Goal: Answer question/provide support: Share knowledge or assist other users

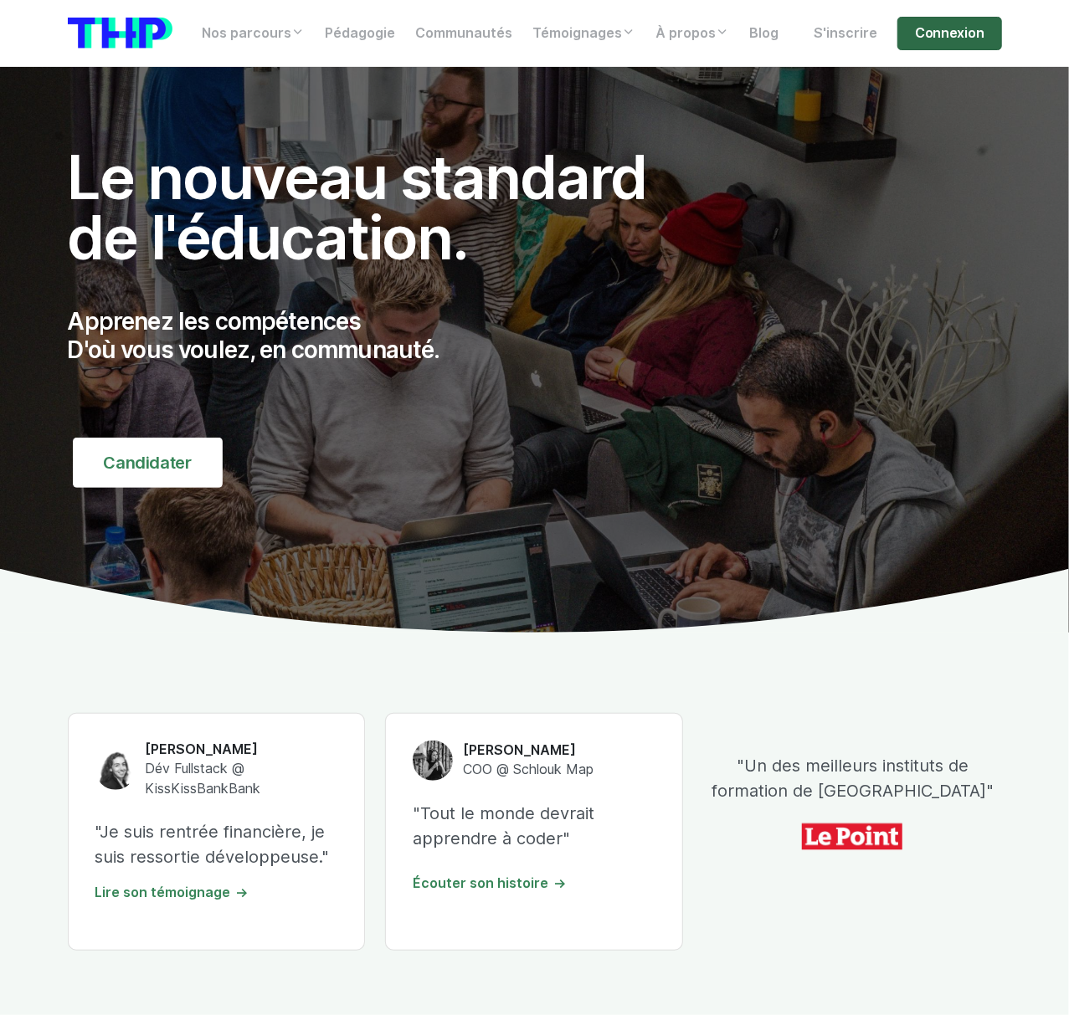
click at [938, 35] on link "Connexion" at bounding box center [949, 33] width 104 height 33
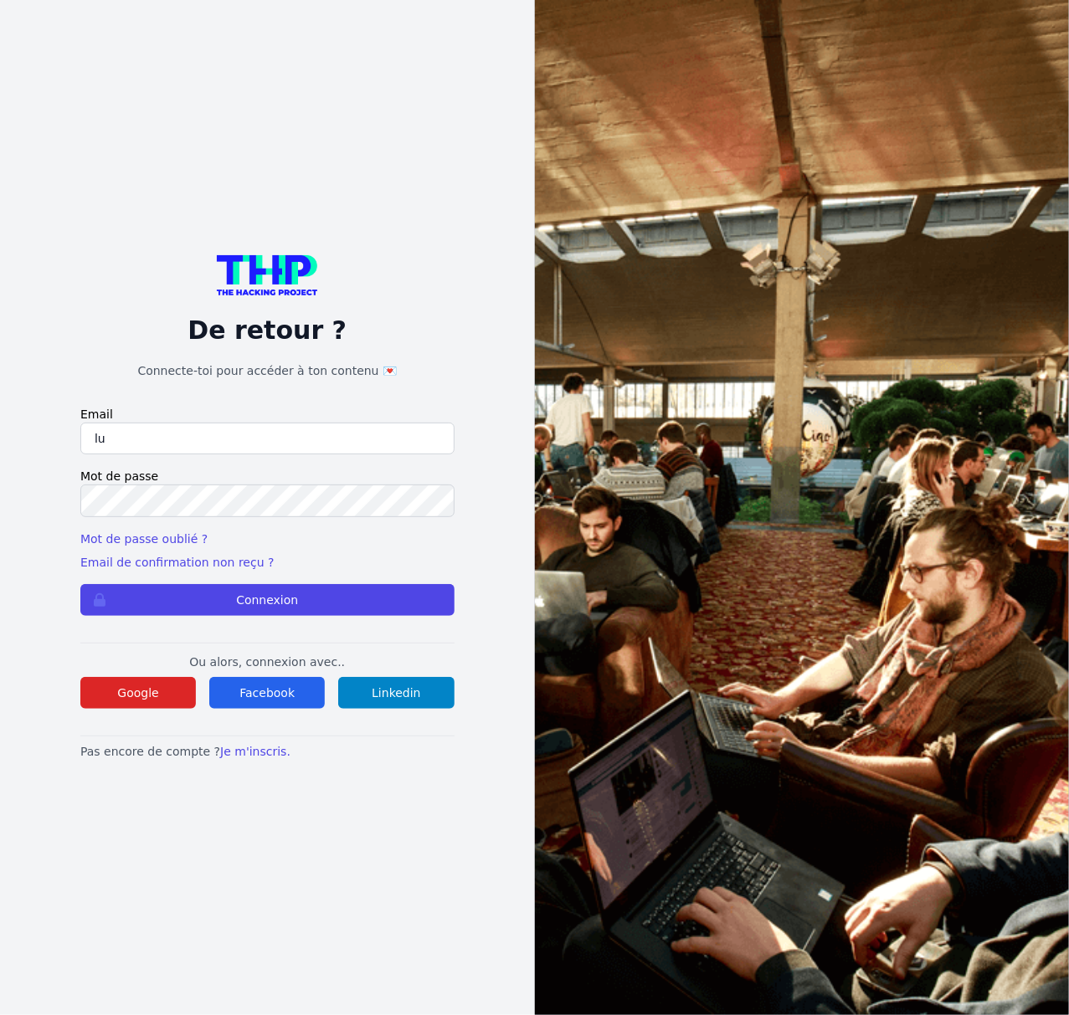
type input "lucas.mrda@outlook.fr"
click at [80, 584] on button "Connexion" at bounding box center [267, 600] width 374 height 32
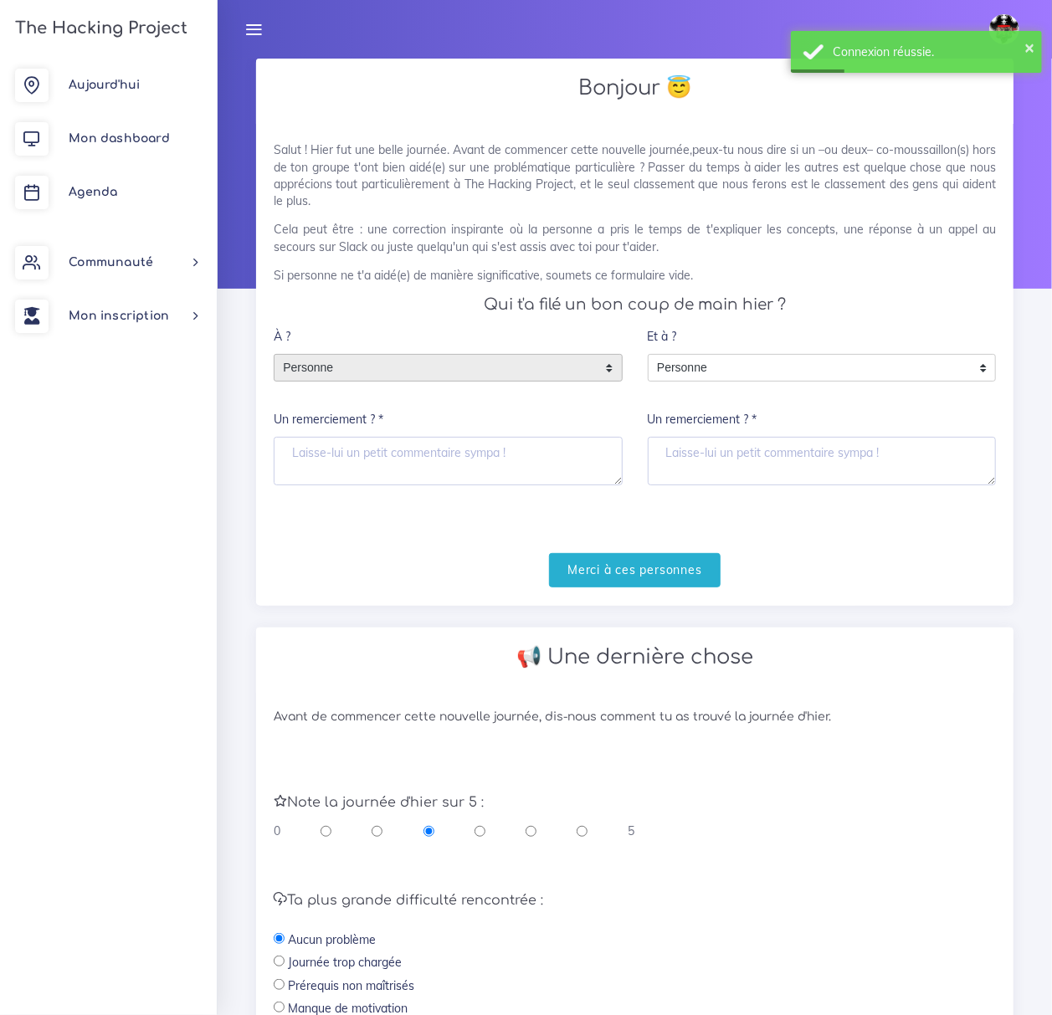
click at [467, 358] on span "Personne" at bounding box center [436, 368] width 322 height 27
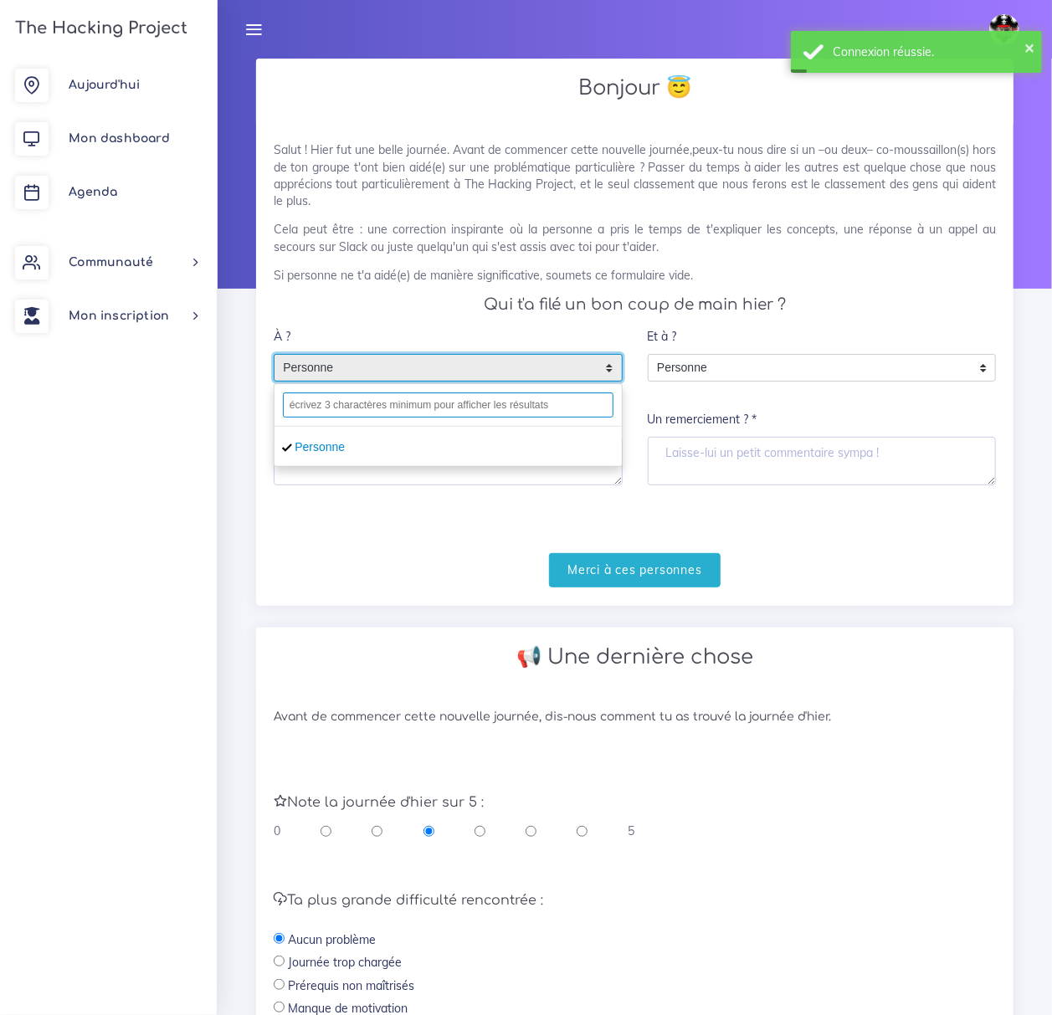
click at [398, 406] on input "text" at bounding box center [448, 405] width 331 height 25
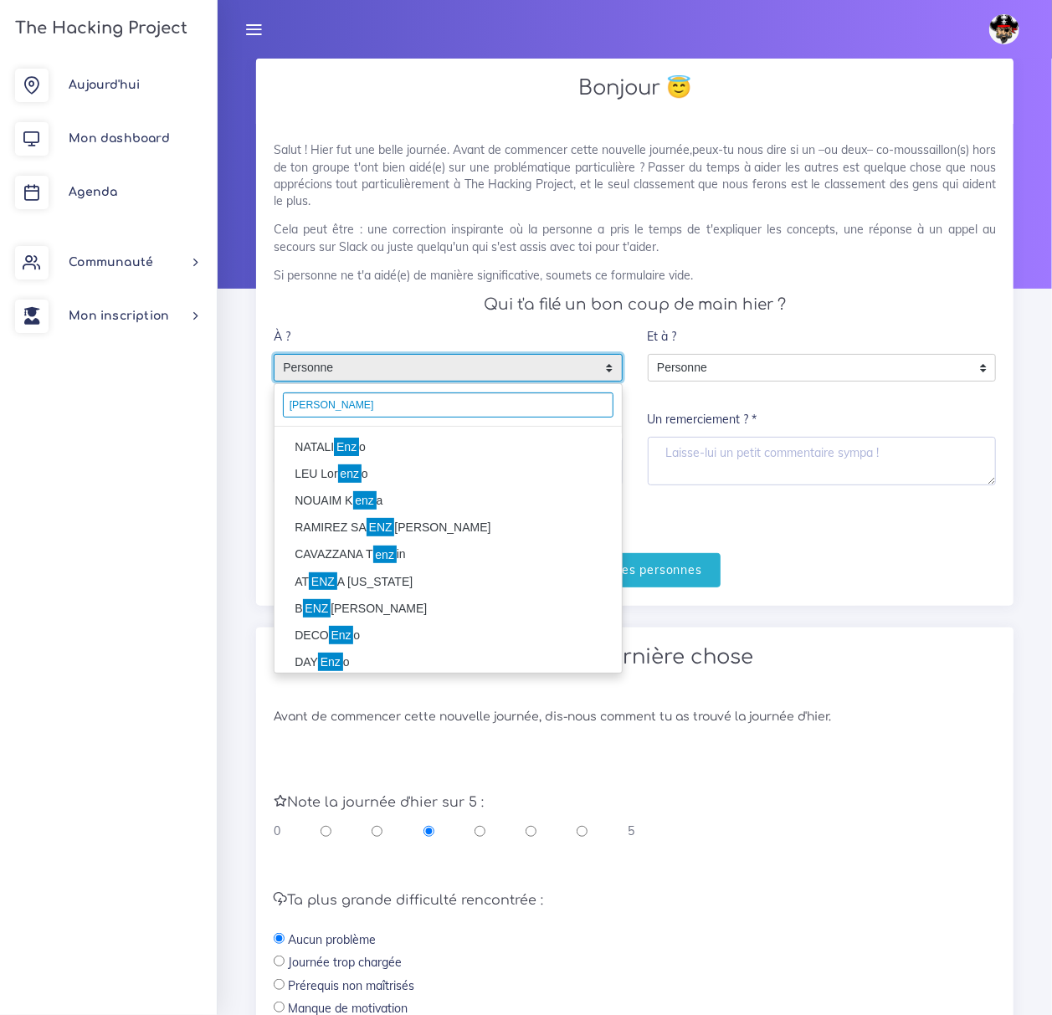
type input "enzo"
click at [346, 447] on mark "Enz" at bounding box center [346, 447] width 25 height 18
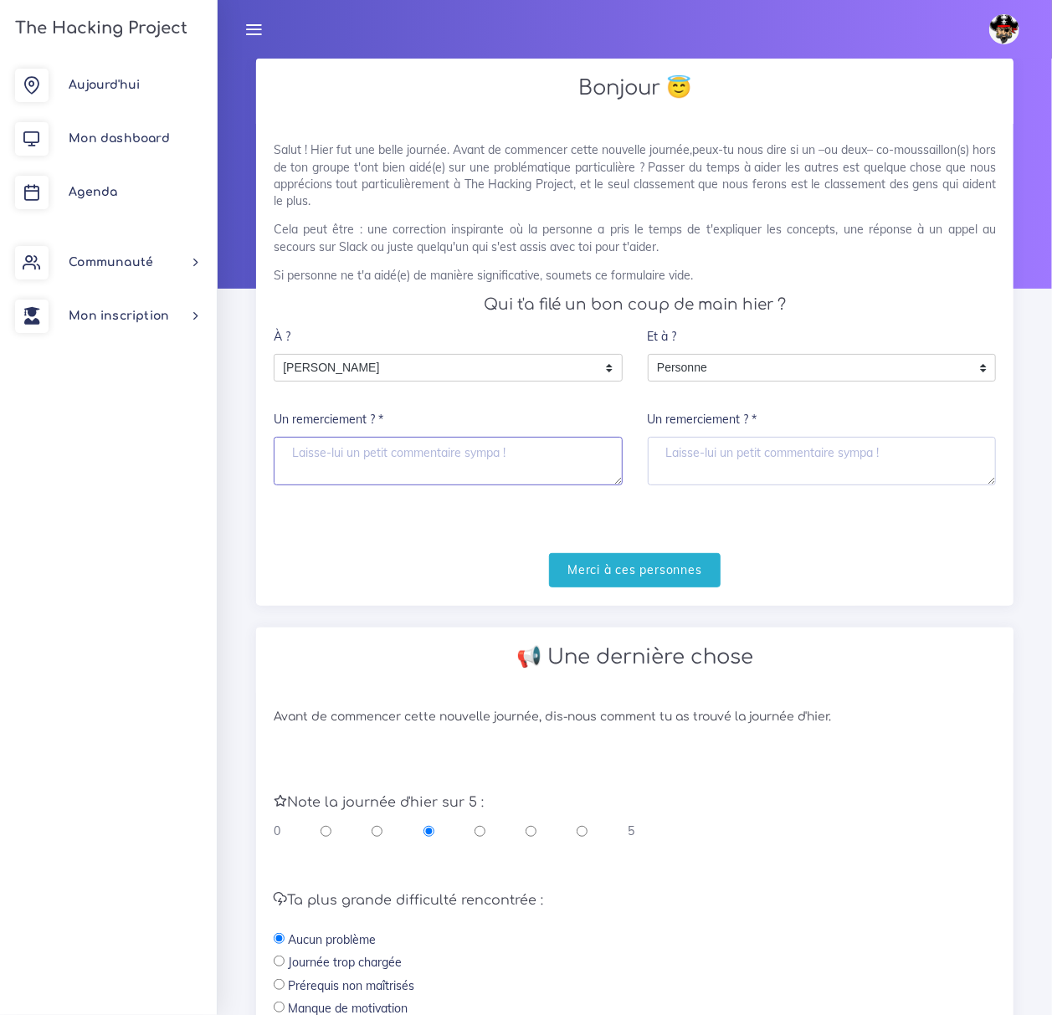
click at [319, 454] on textarea "Un remerciement ? *" at bounding box center [448, 461] width 349 height 49
click at [403, 463] on textarea "Un remerciement ? *" at bounding box center [448, 461] width 349 height 49
type textarea "légende"
click at [758, 360] on span "Personne" at bounding box center [810, 368] width 322 height 27
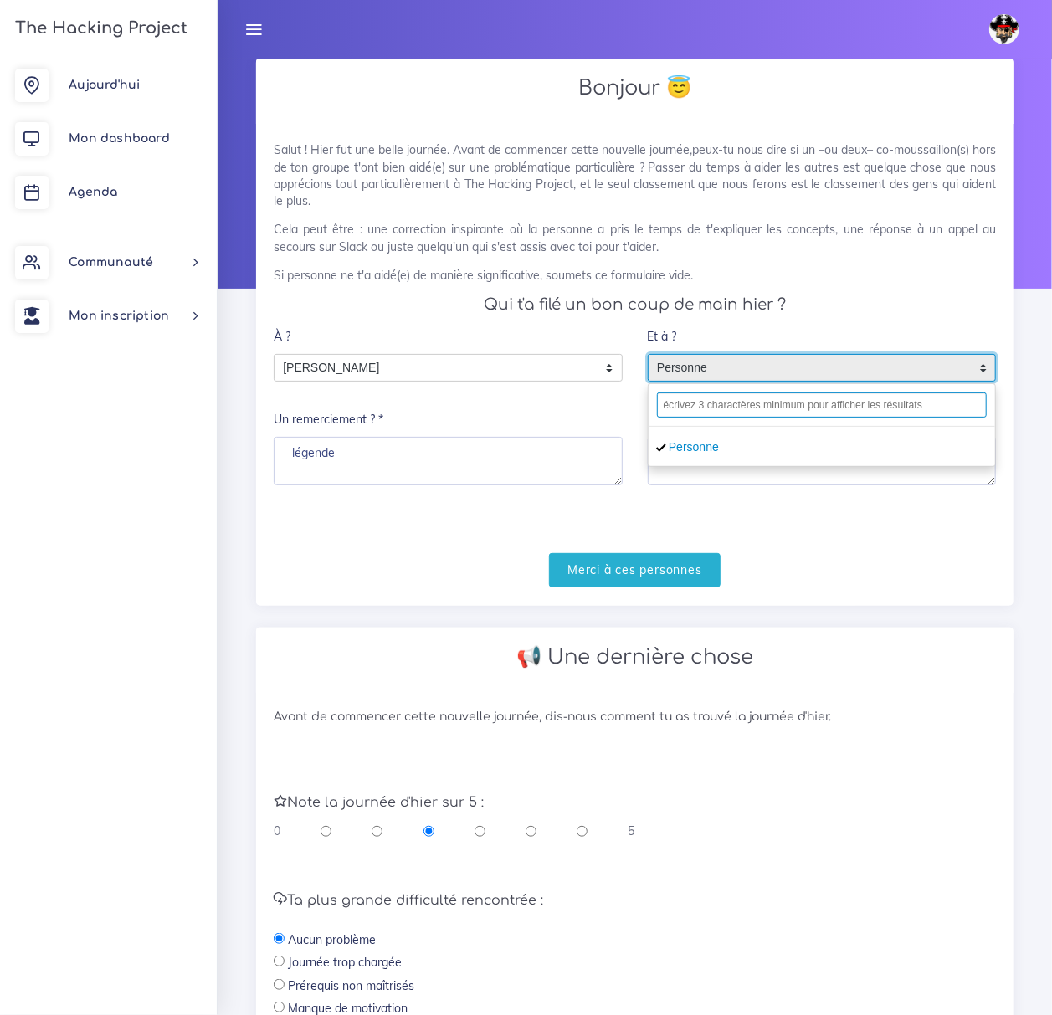
click at [742, 407] on input "text" at bounding box center [822, 405] width 331 height 25
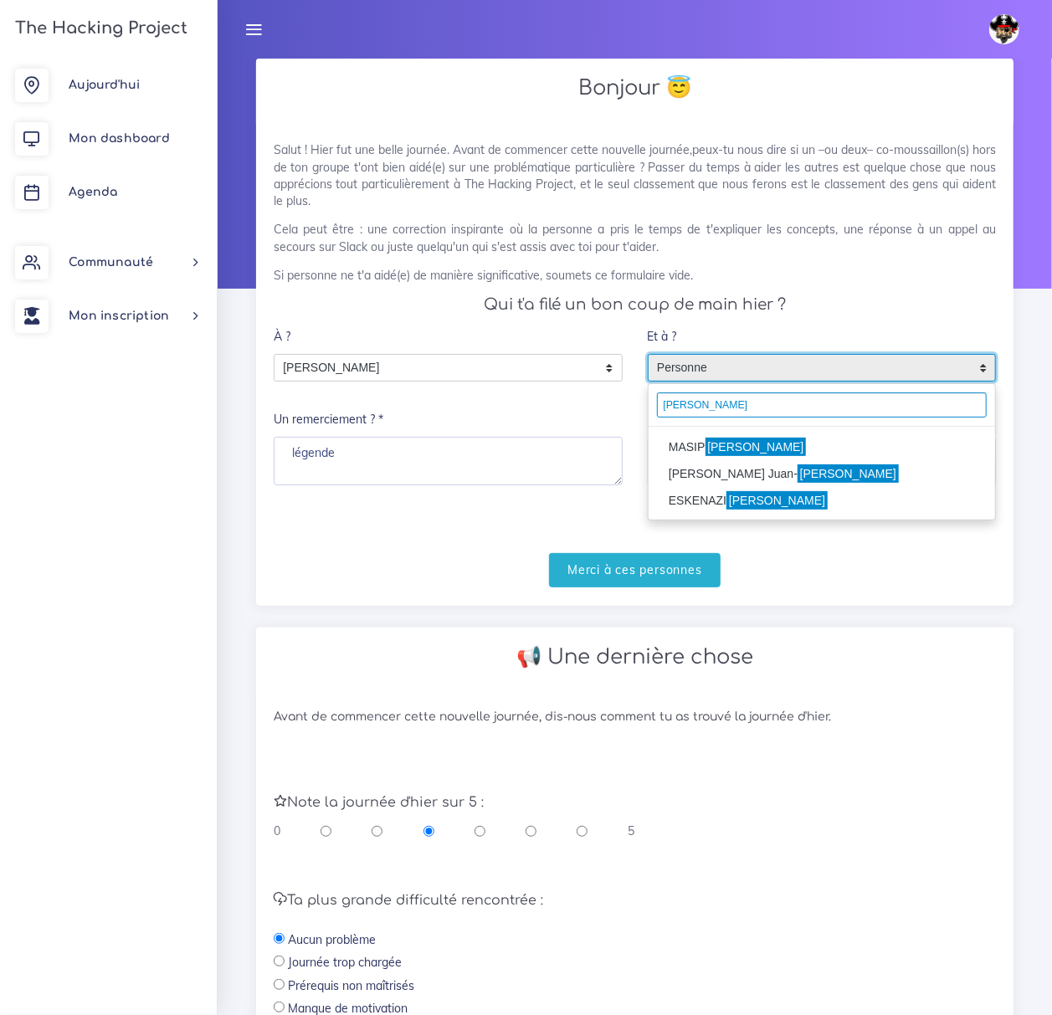
type input "pablo"
click at [732, 443] on mark "Pablo" at bounding box center [756, 447] width 101 height 18
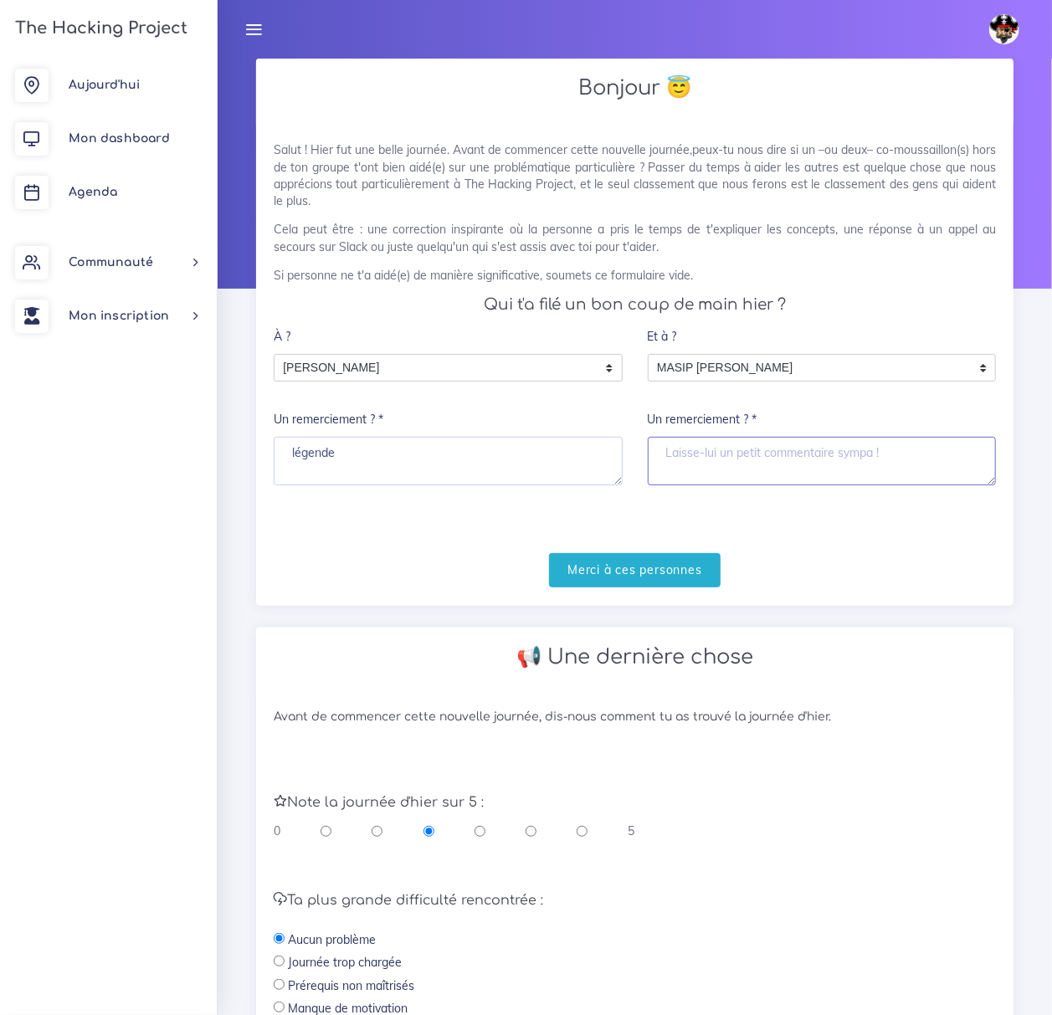
click at [732, 443] on textarea "Un remerciement ? *" at bounding box center [822, 461] width 349 height 49
type textarea "le boss"
click at [483, 835] on input "radio" at bounding box center [480, 831] width 11 height 17
radio input "true"
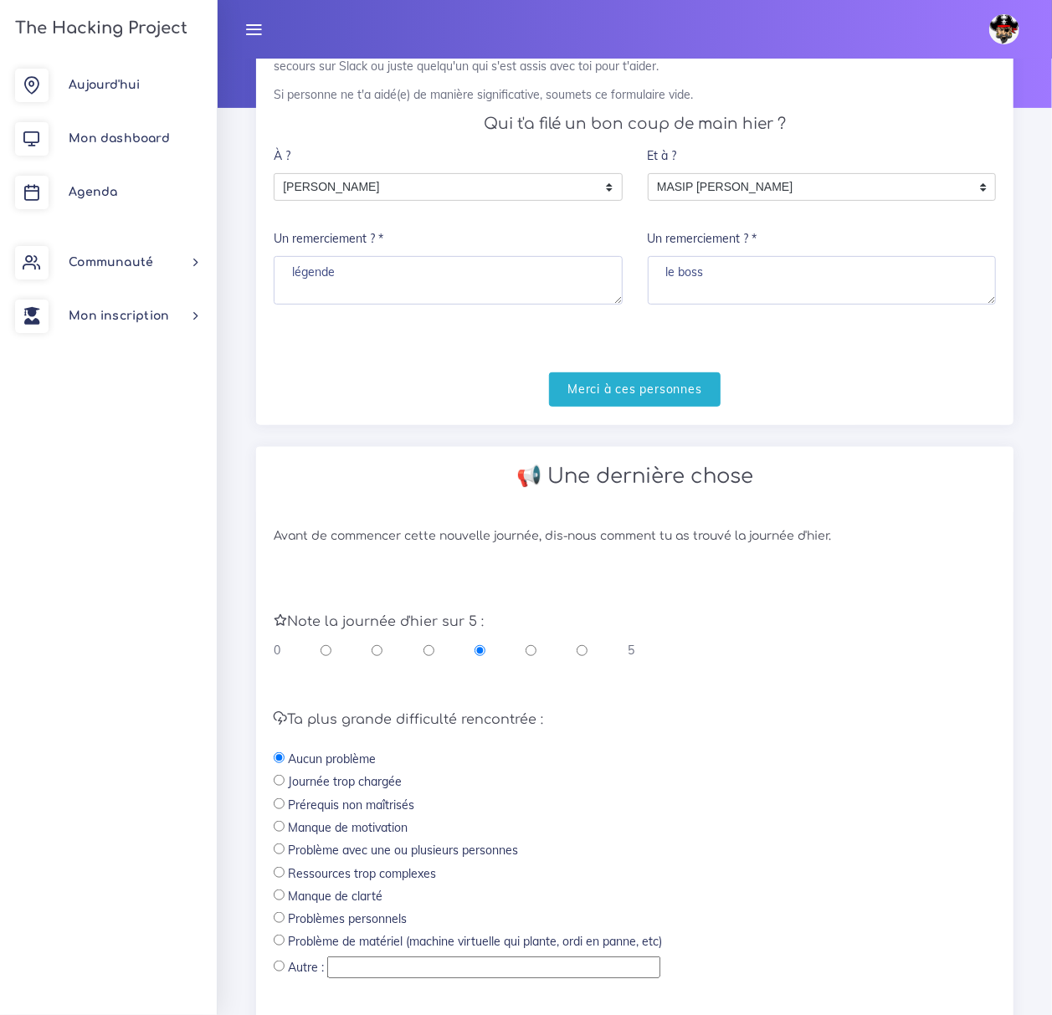
scroll to position [223, 0]
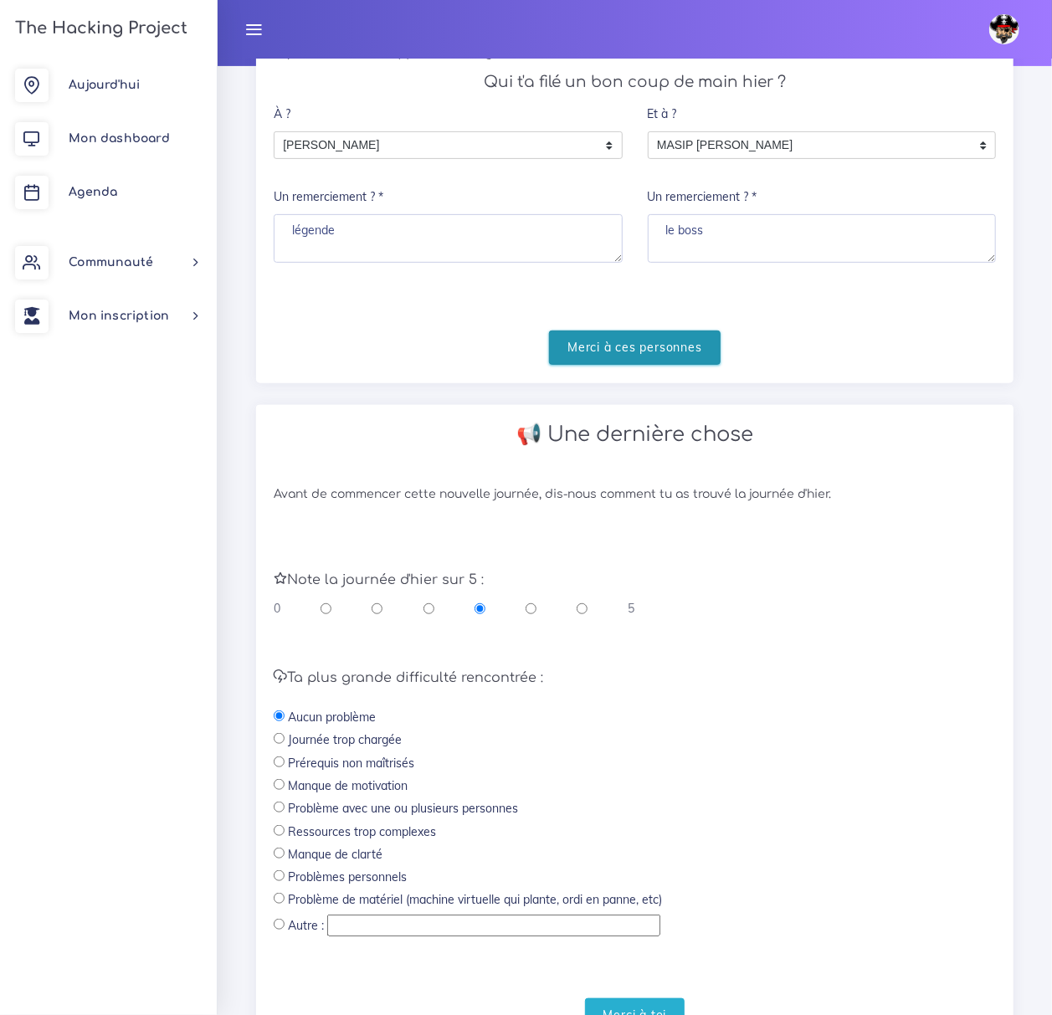
click at [613, 353] on input "Merci à ces personnes" at bounding box center [635, 348] width 172 height 34
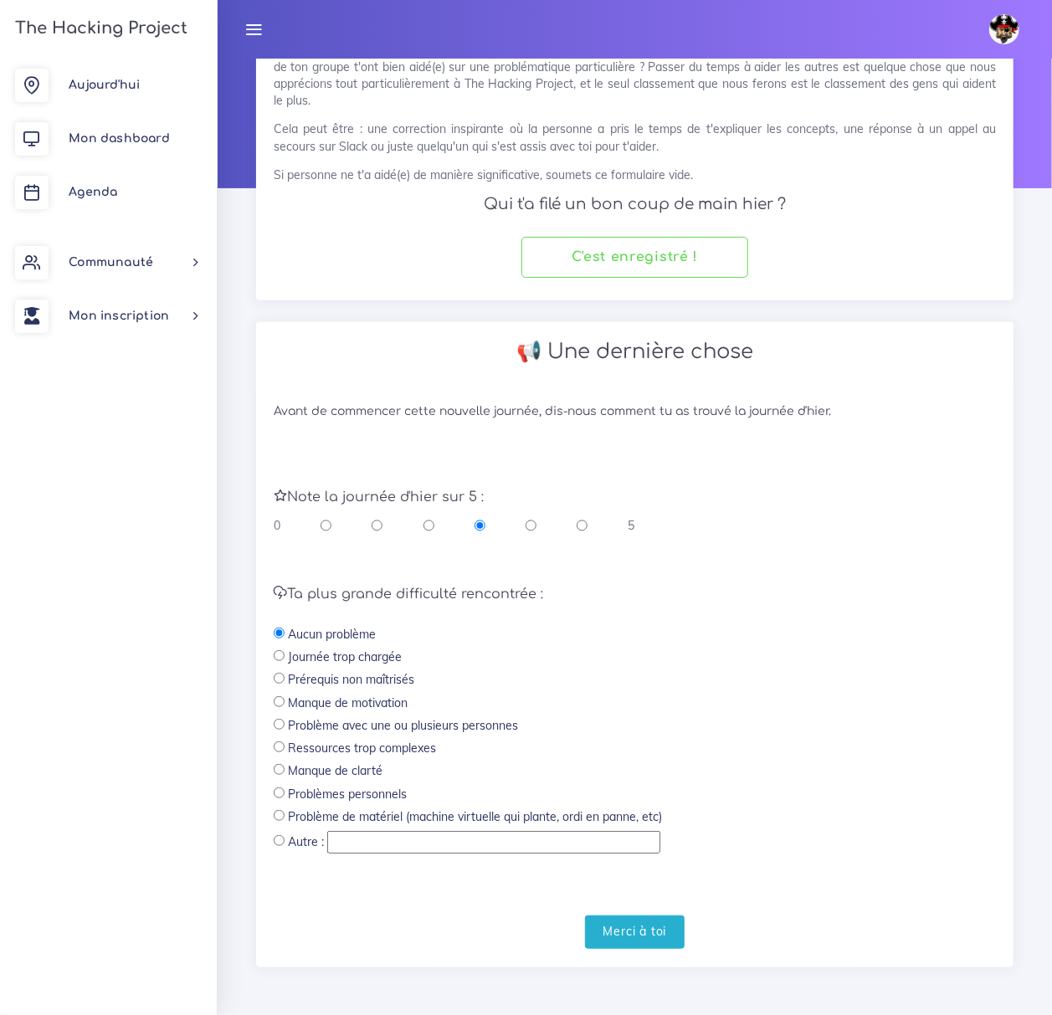
scroll to position [100, 0]
click at [637, 922] on input "Merci à toi" at bounding box center [635, 933] width 100 height 34
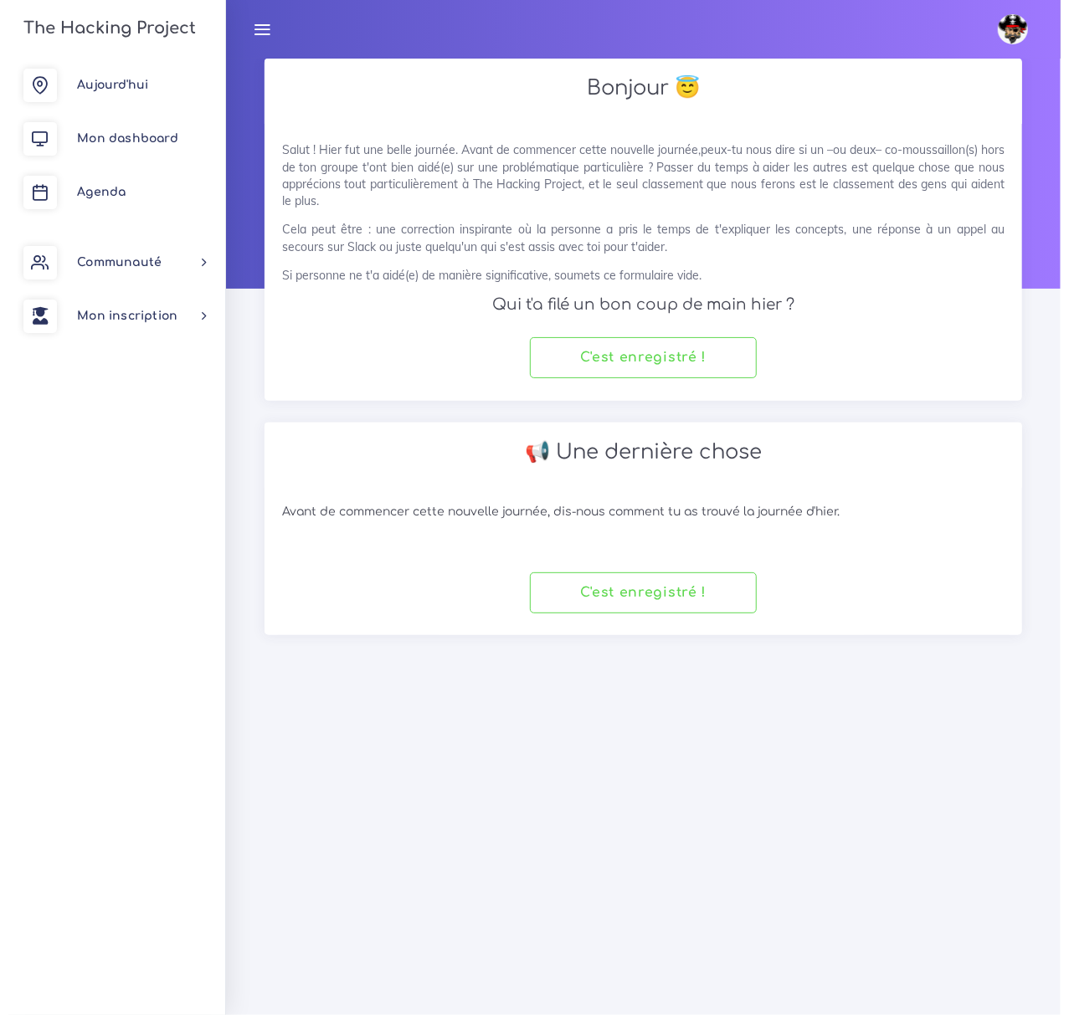
scroll to position [0, 0]
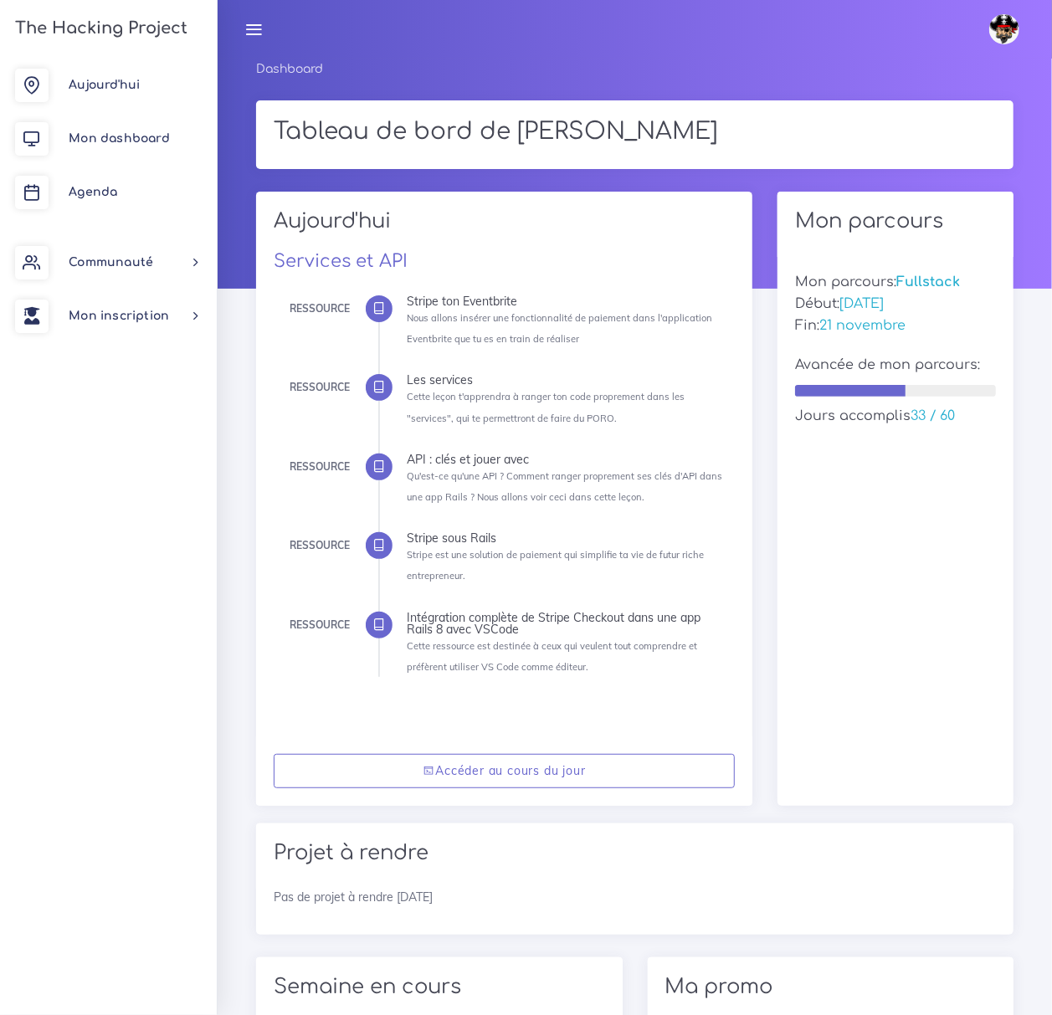
click at [1004, 30] on img at bounding box center [1004, 29] width 30 height 30
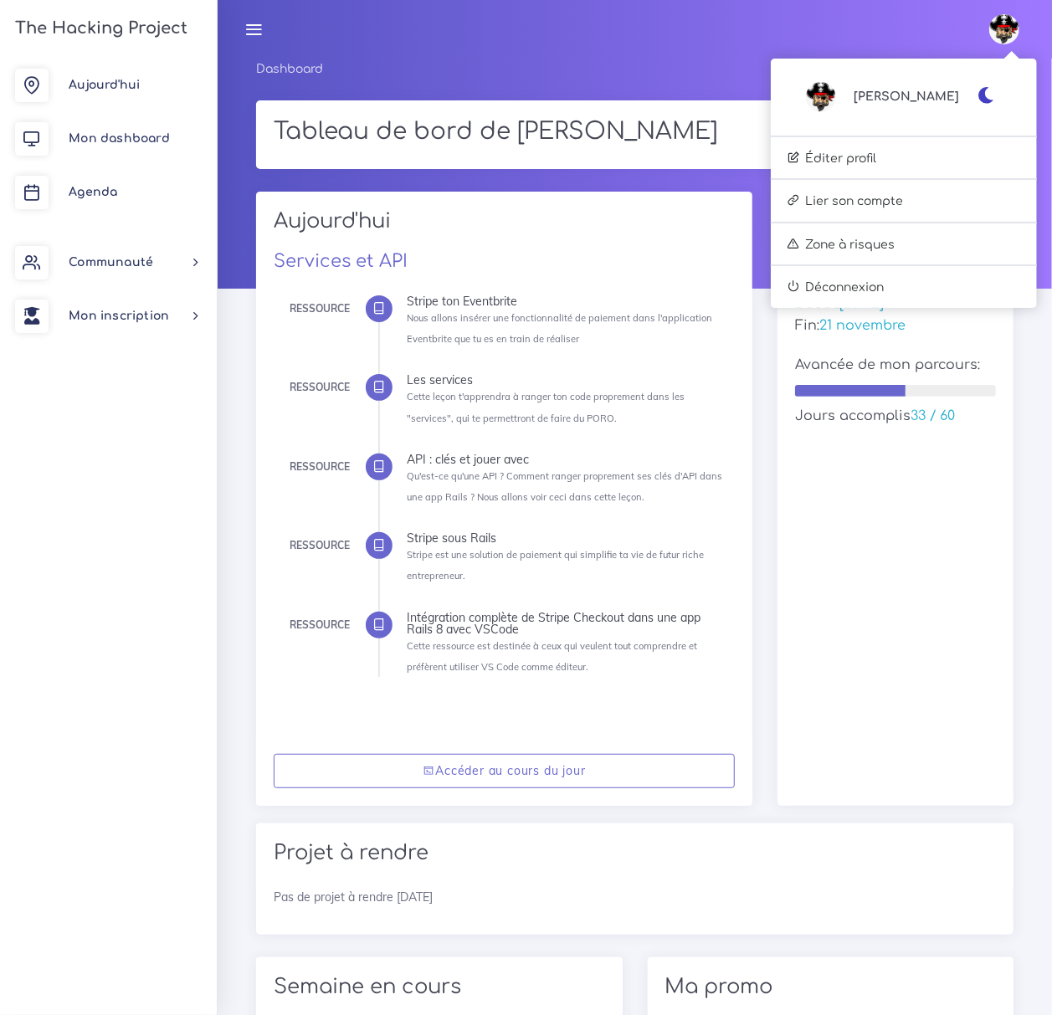
click at [985, 98] on icon "button" at bounding box center [987, 95] width 18 height 17
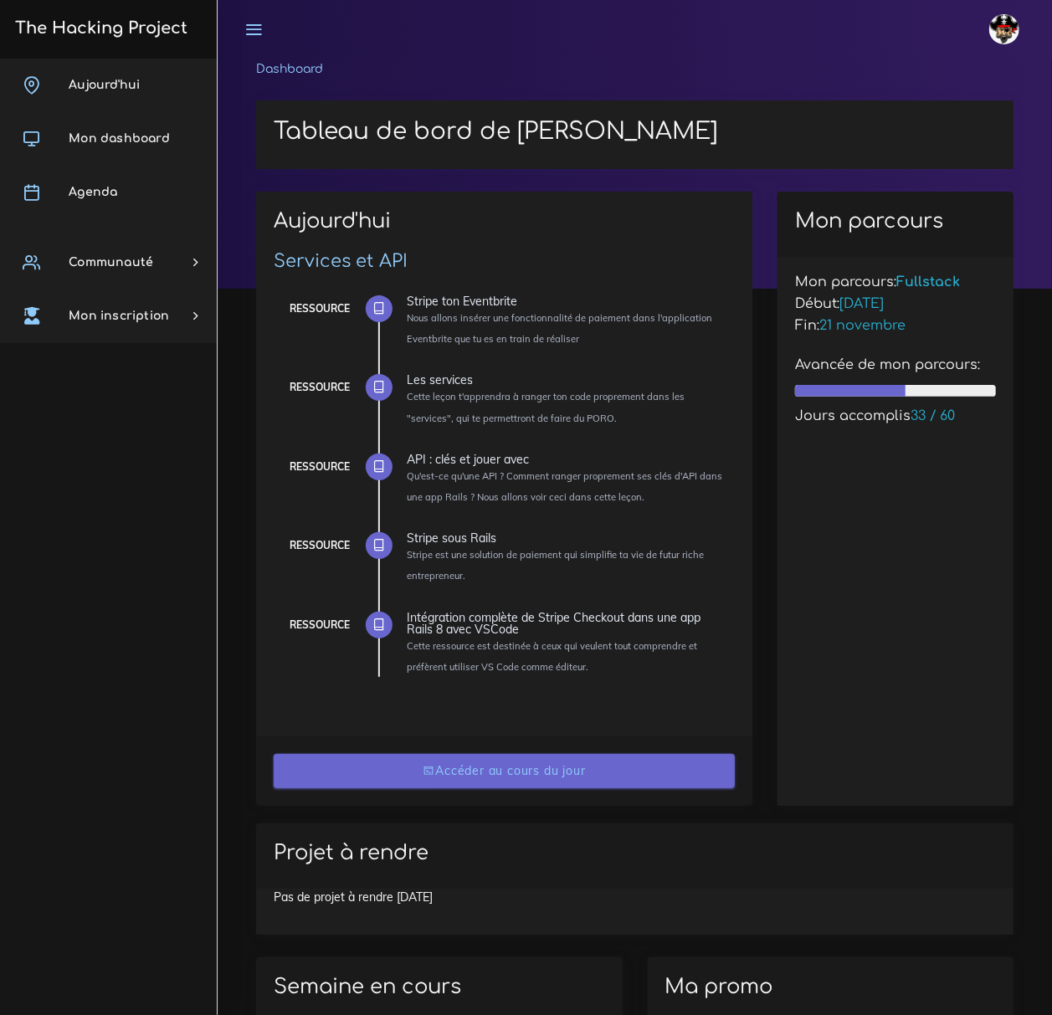
click at [586, 771] on link "Accéder au cours du jour" at bounding box center [505, 771] width 462 height 34
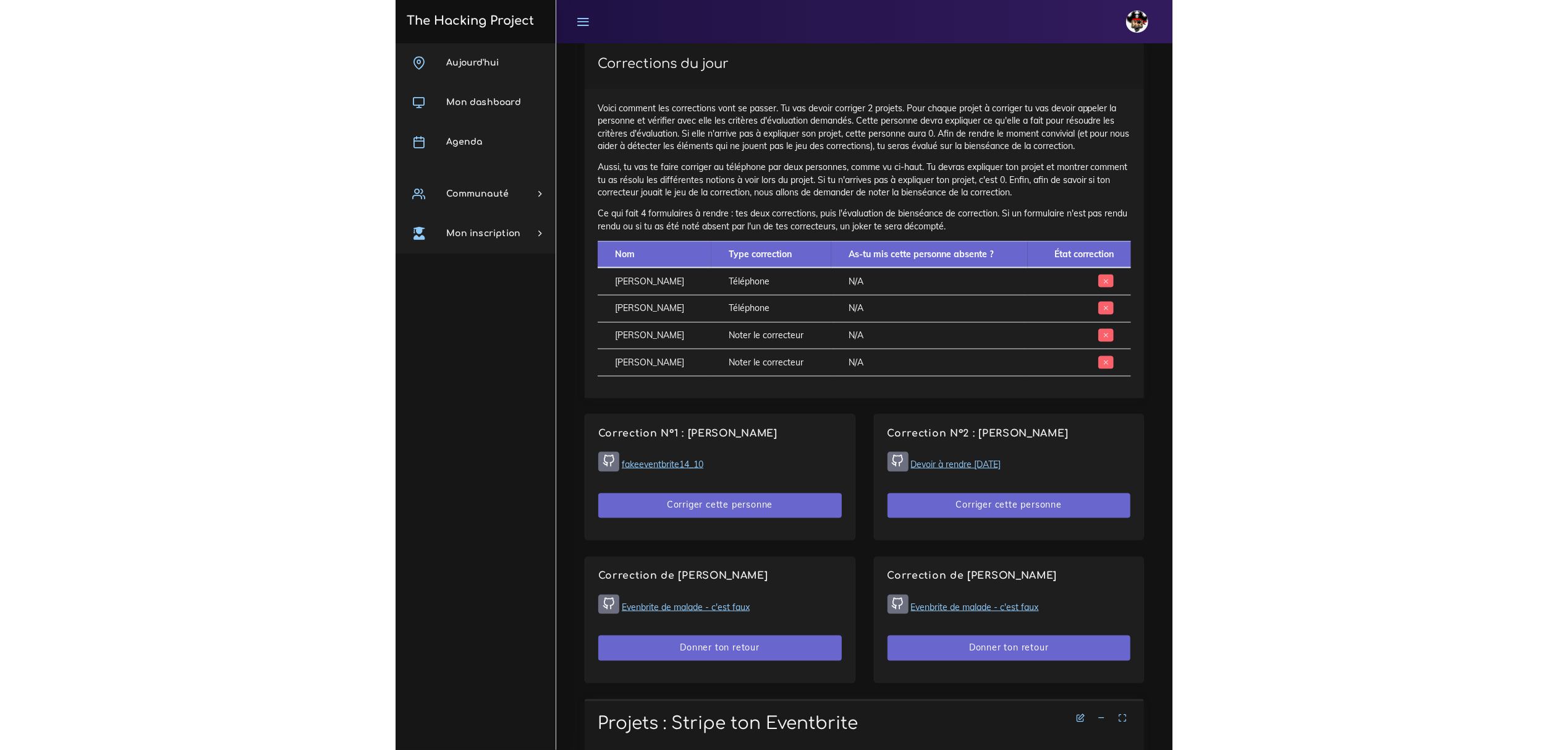
scroll to position [742, 0]
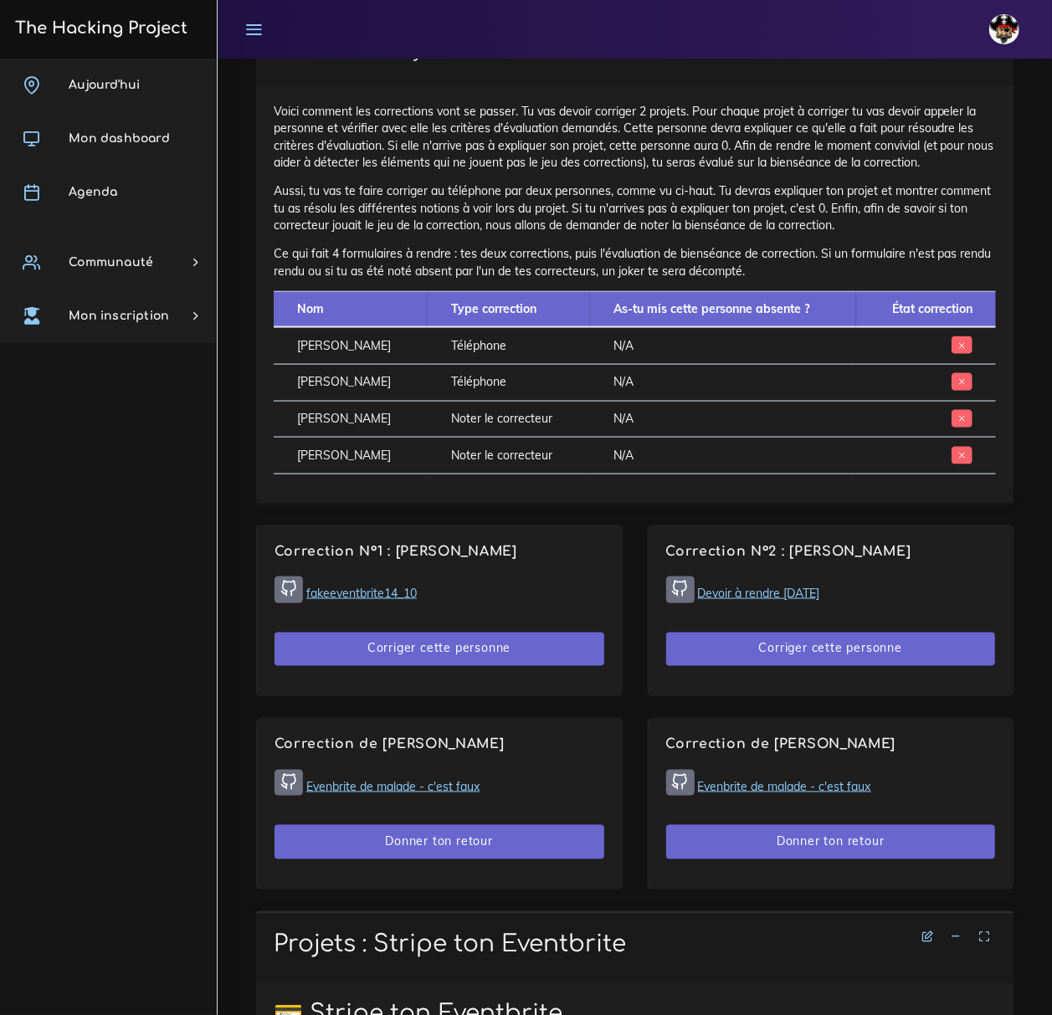
click at [343, 791] on link "Evenbrite de malade - c'est faux" at bounding box center [392, 786] width 173 height 15
click at [249, 14] on link at bounding box center [254, 29] width 42 height 59
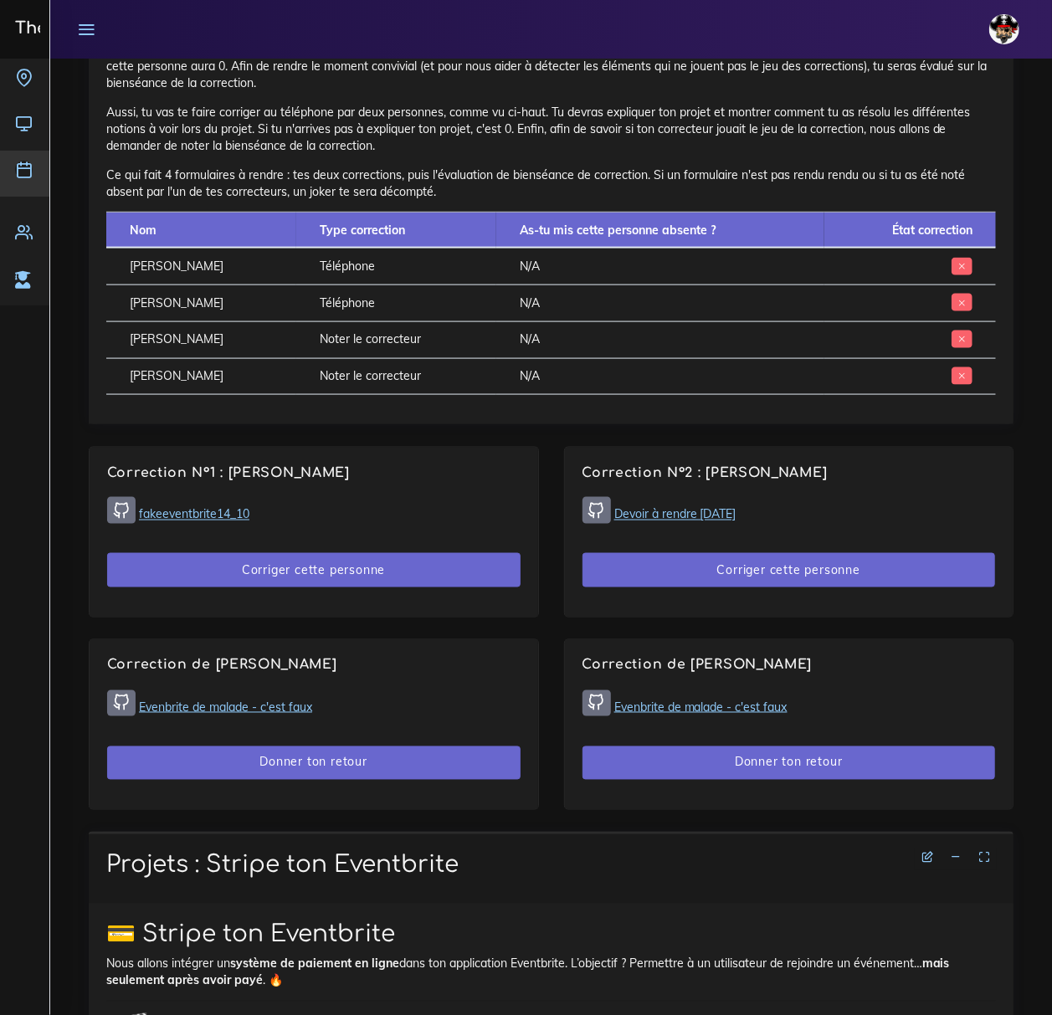
click at [28, 181] on link "Agenda" at bounding box center [24, 174] width 49 height 46
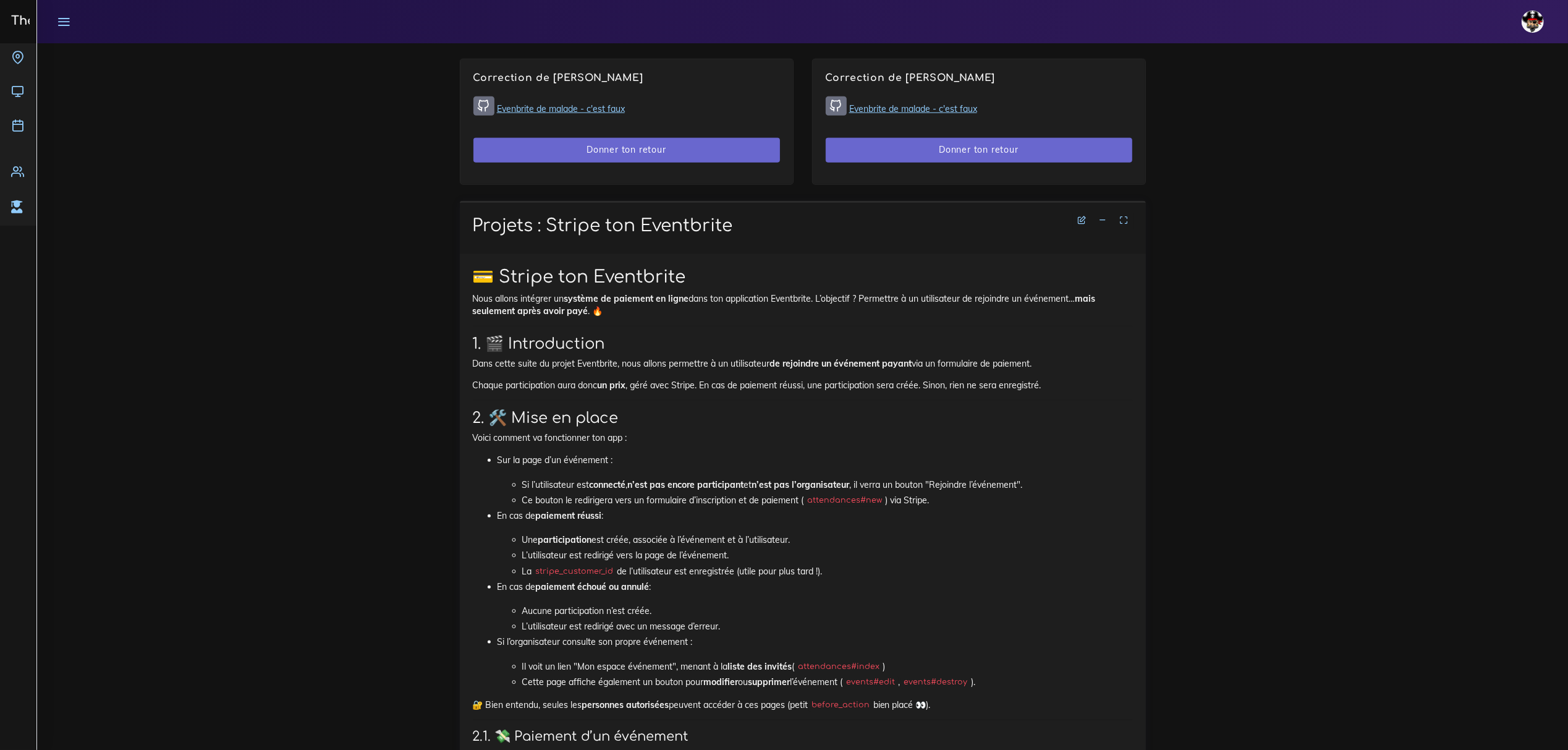
scroll to position [1154, 0]
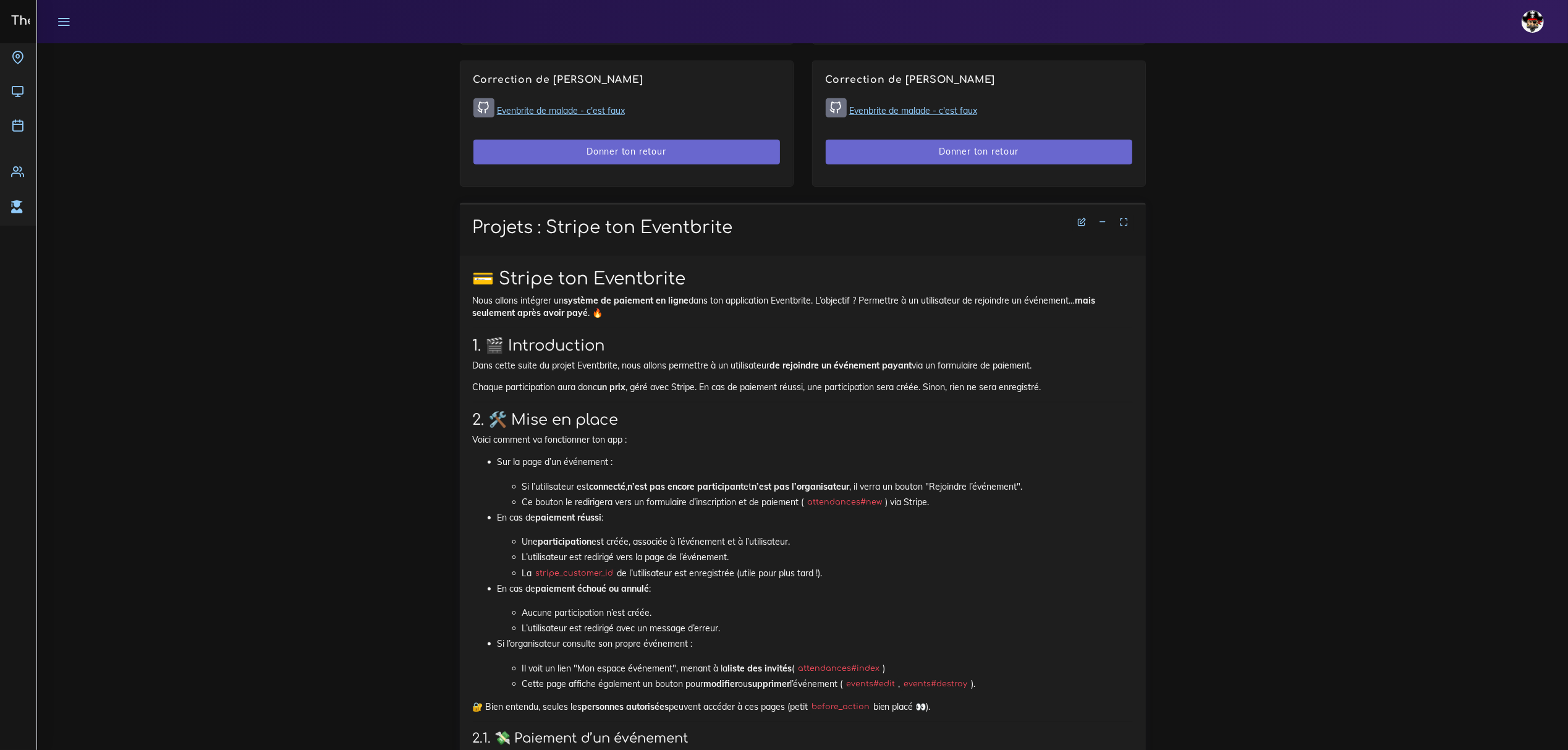
click at [776, 225] on icon at bounding box center [1103, 222] width 9 height 9
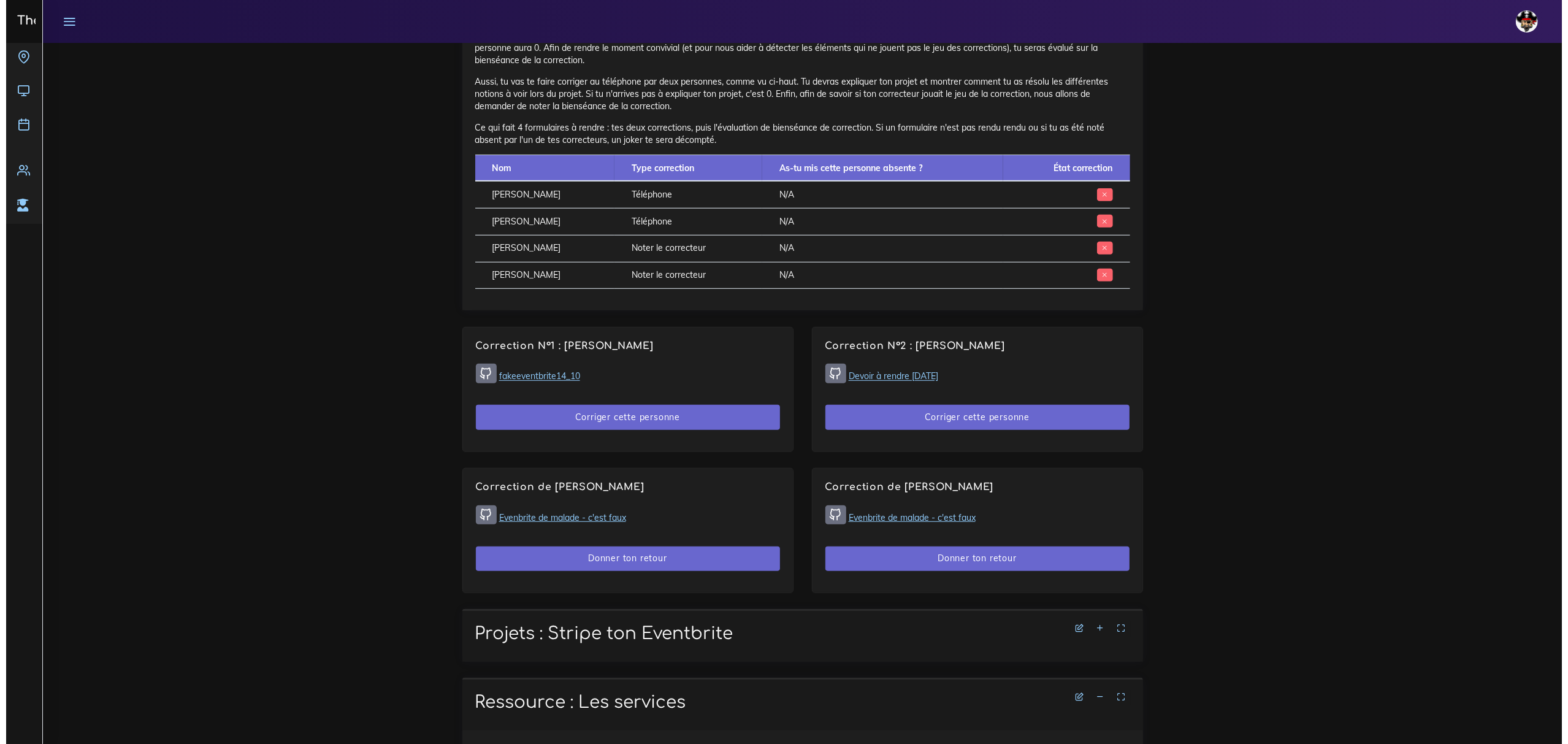
scroll to position [788, 0]
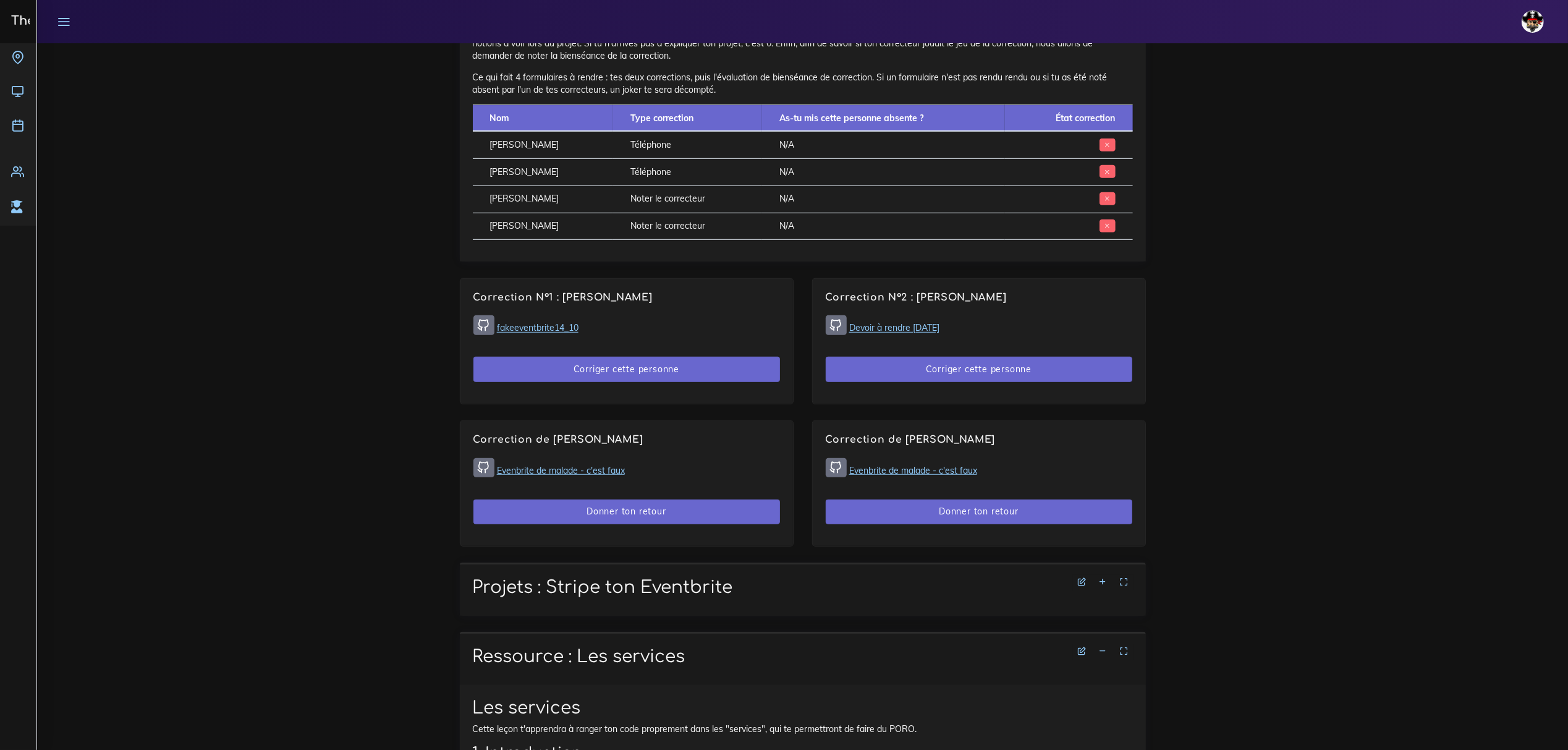
click at [561, 328] on link "fakeeventbrite14_10" at bounding box center [538, 328] width 81 height 11
click at [606, 369] on button "Corriger cette personne" at bounding box center [626, 369] width 307 height 25
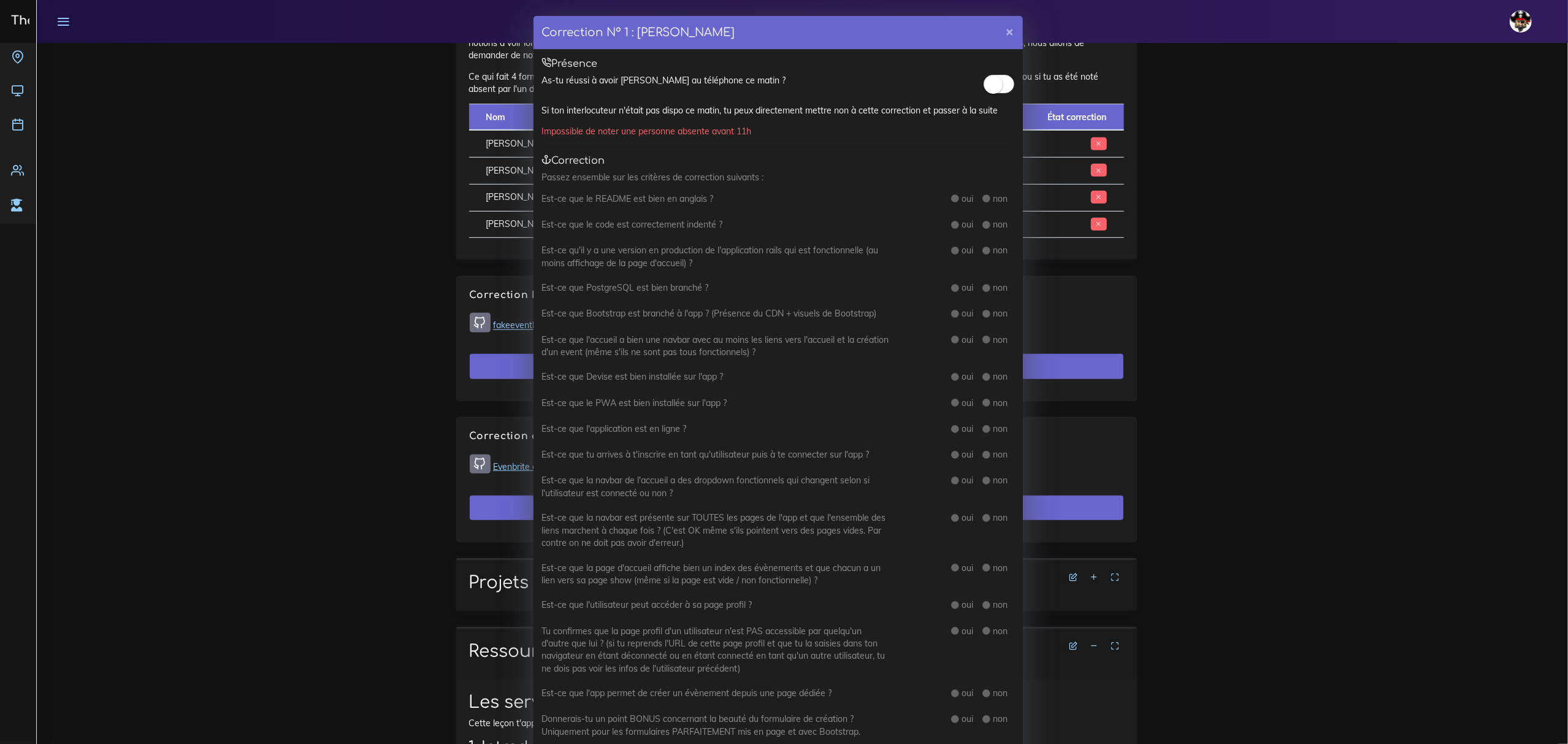
click at [770, 77] on span at bounding box center [999, 84] width 31 height 18
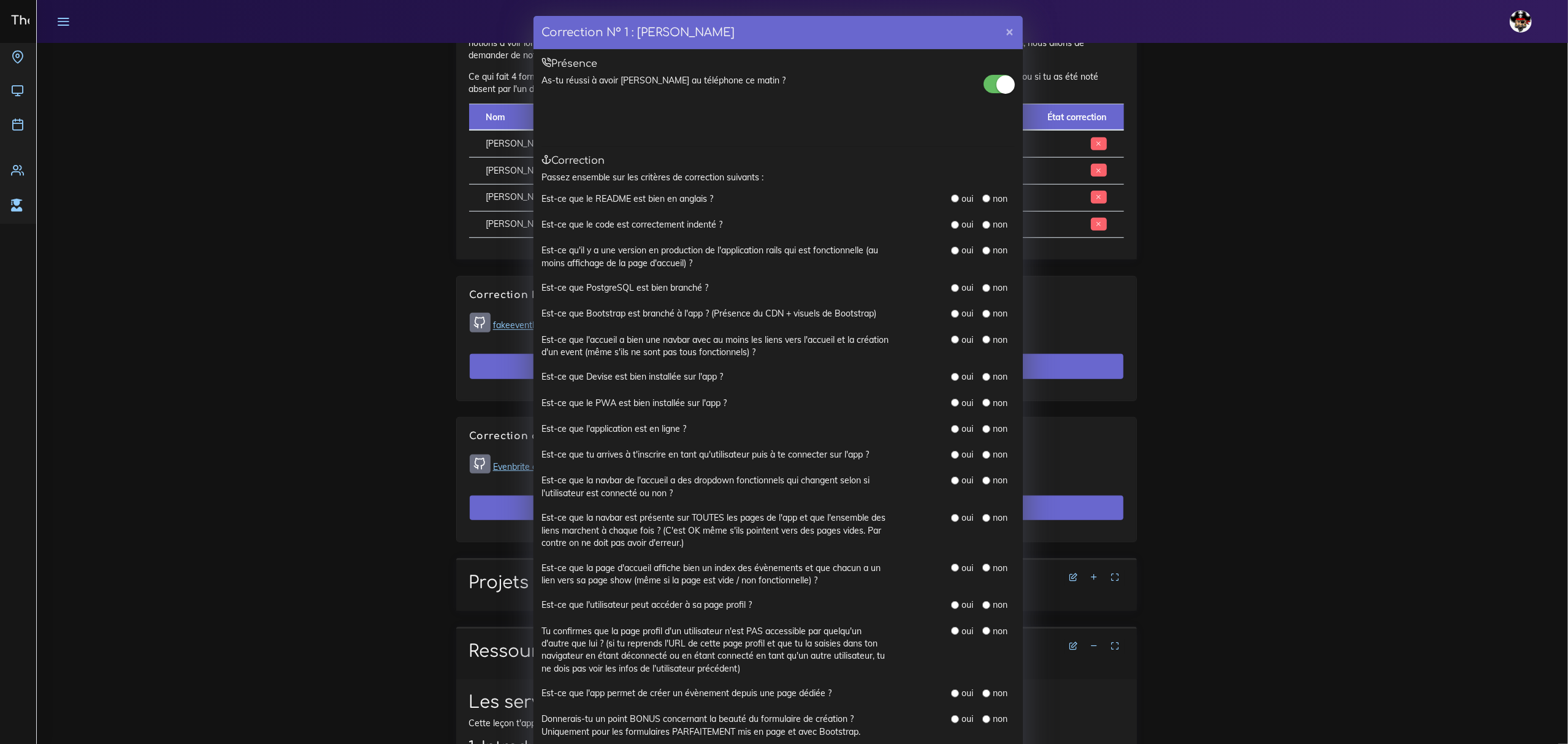
click at [770, 195] on input "radio" at bounding box center [955, 198] width 8 height 8
radio input "true"
click at [770, 224] on input "radio" at bounding box center [955, 224] width 8 height 8
radio input "true"
click at [770, 251] on input "radio" at bounding box center [986, 250] width 8 height 8
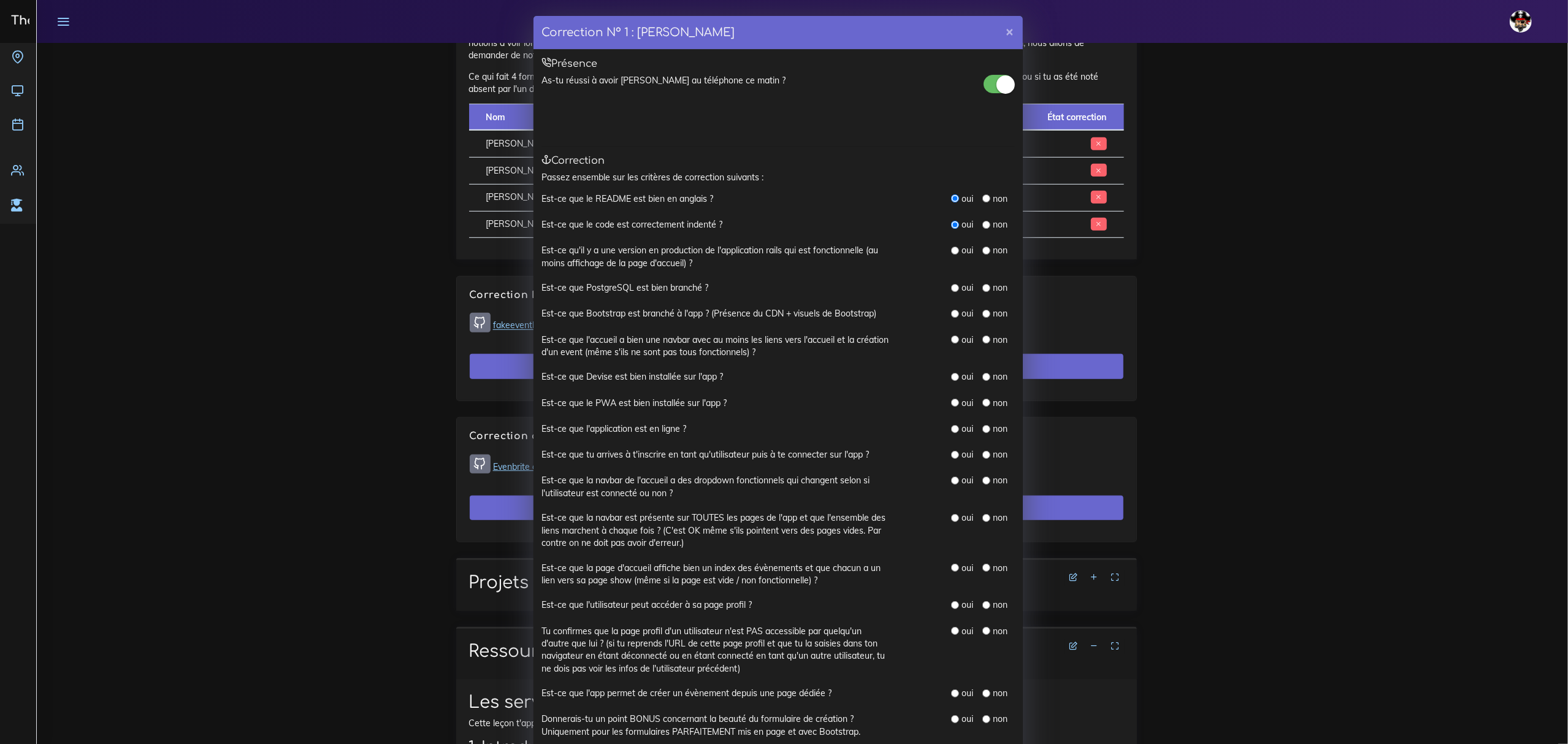
radio input "true"
click at [770, 288] on input "radio" at bounding box center [986, 288] width 8 height 8
radio input "true"
click at [770, 312] on input "radio" at bounding box center [955, 314] width 8 height 8
radio input "true"
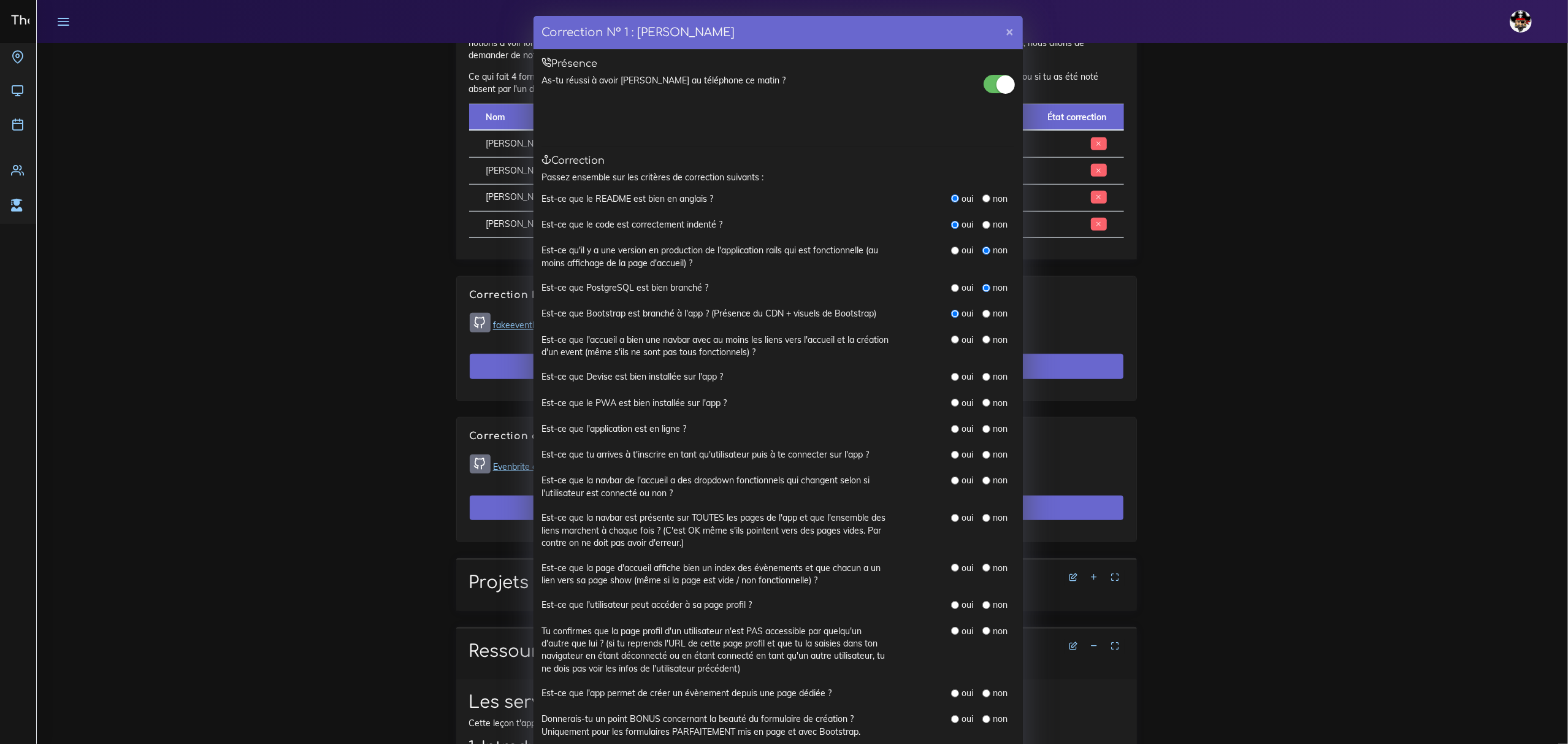
click at [770, 341] on input "radio" at bounding box center [955, 339] width 8 height 8
radio input "true"
click at [770, 405] on input "radio" at bounding box center [986, 402] width 8 height 8
radio input "true"
click at [770, 378] on div "oui" at bounding box center [962, 377] width 22 height 12
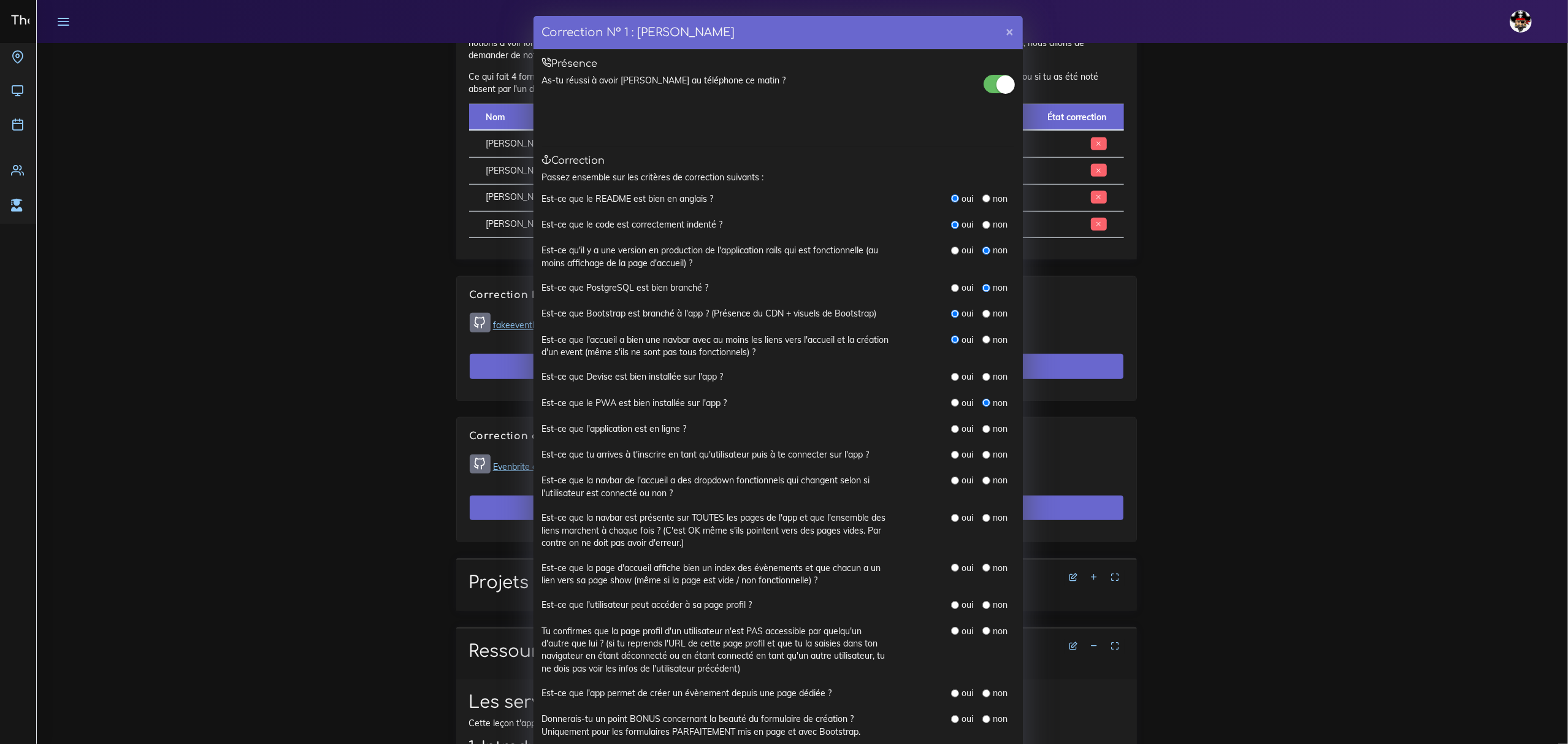
click at [770, 375] on input "radio" at bounding box center [955, 377] width 8 height 8
radio input "true"
click at [770, 432] on input "radio" at bounding box center [986, 429] width 8 height 8
radio input "true"
click at [770, 481] on input "radio" at bounding box center [955, 480] width 8 height 8
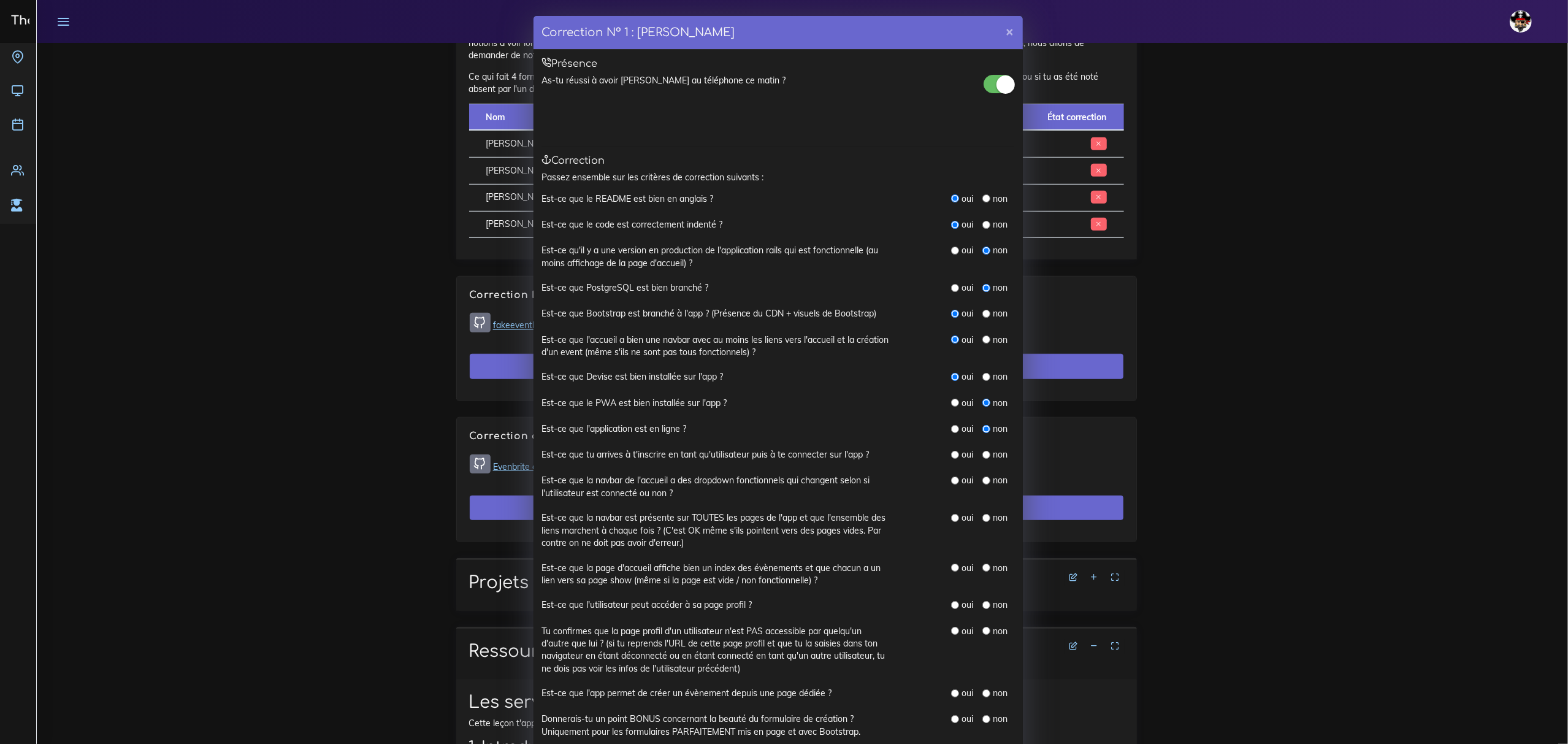
radio input "true"
click at [770, 519] on input "radio" at bounding box center [955, 518] width 8 height 8
radio input "true"
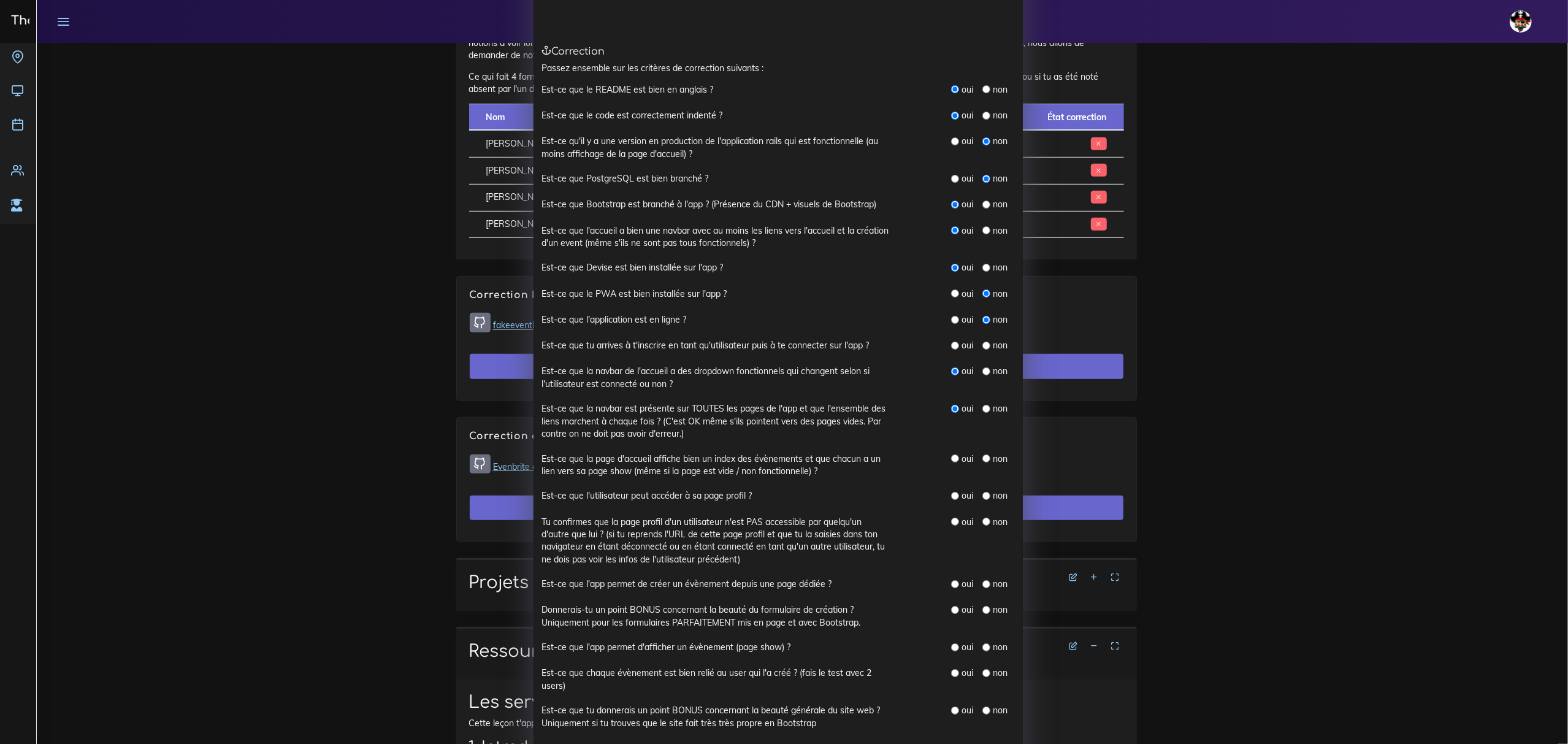
scroll to position [163, 0]
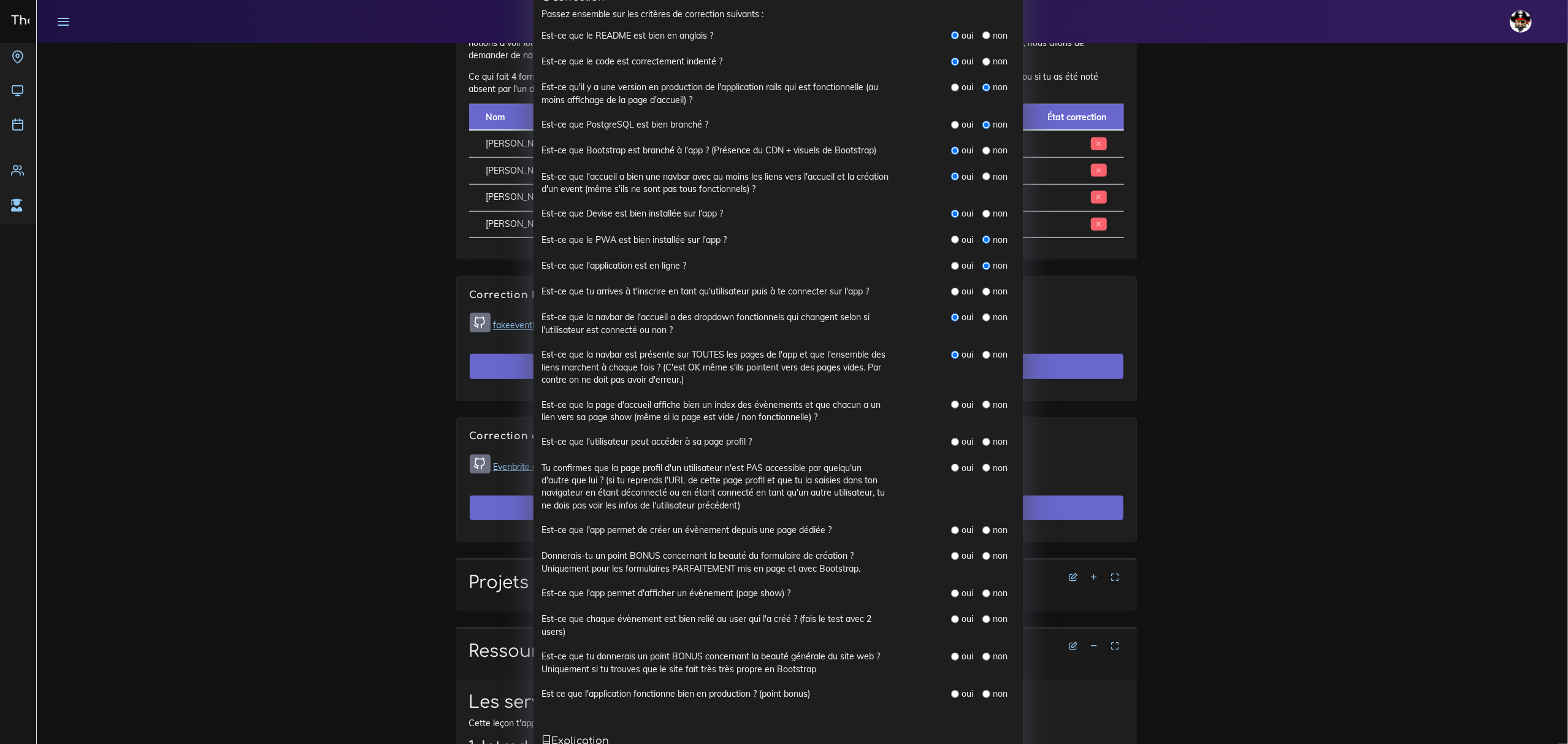
click at [770, 405] on input "radio" at bounding box center [955, 405] width 8 height 8
radio input "true"
click at [770, 531] on input "radio" at bounding box center [955, 530] width 8 height 8
radio input "true"
click at [770, 443] on input "radio" at bounding box center [986, 442] width 8 height 8
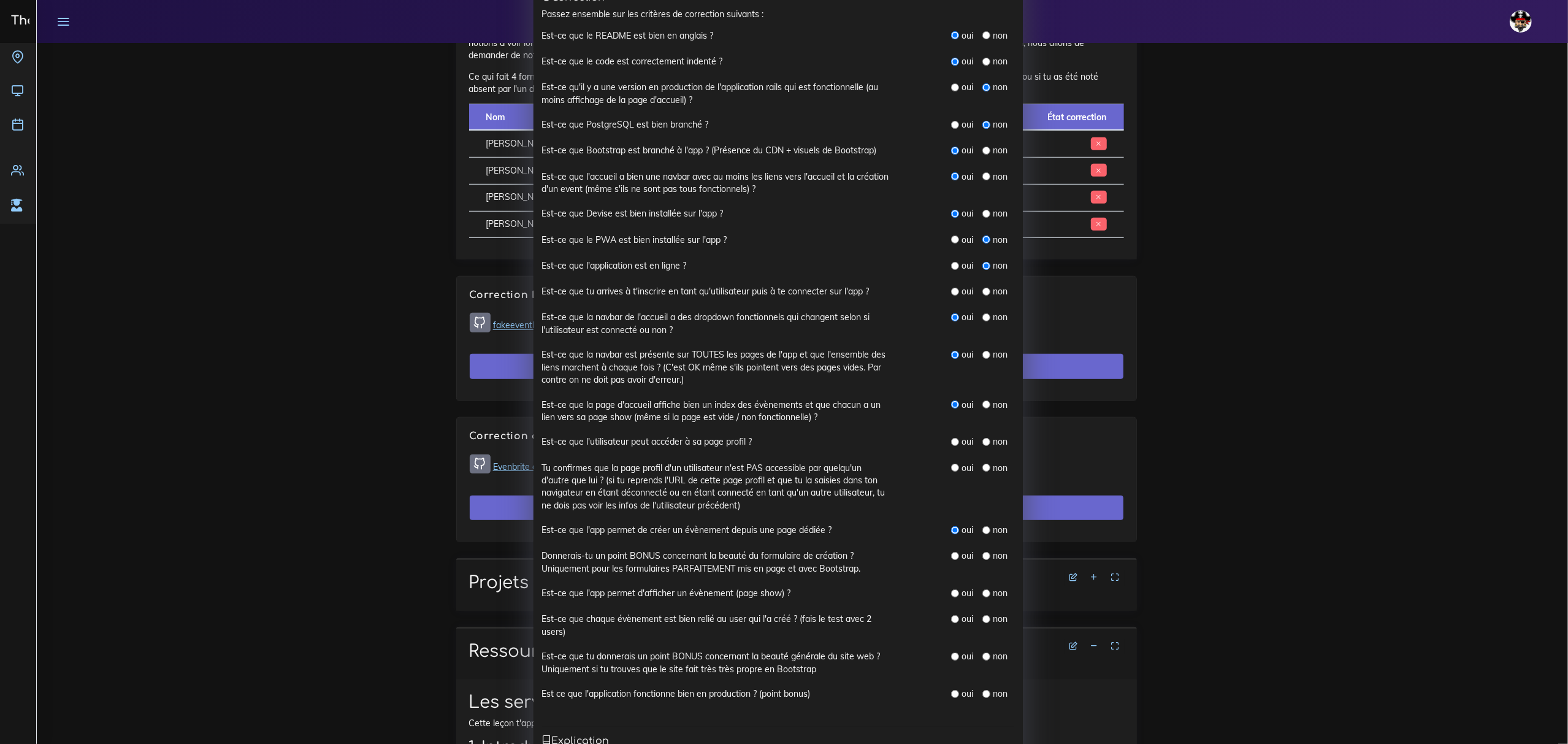
radio input "true"
click at [770, 471] on input "radio" at bounding box center [986, 468] width 8 height 8
radio input "true"
click at [770, 557] on input "radio" at bounding box center [955, 556] width 8 height 8
radio input "true"
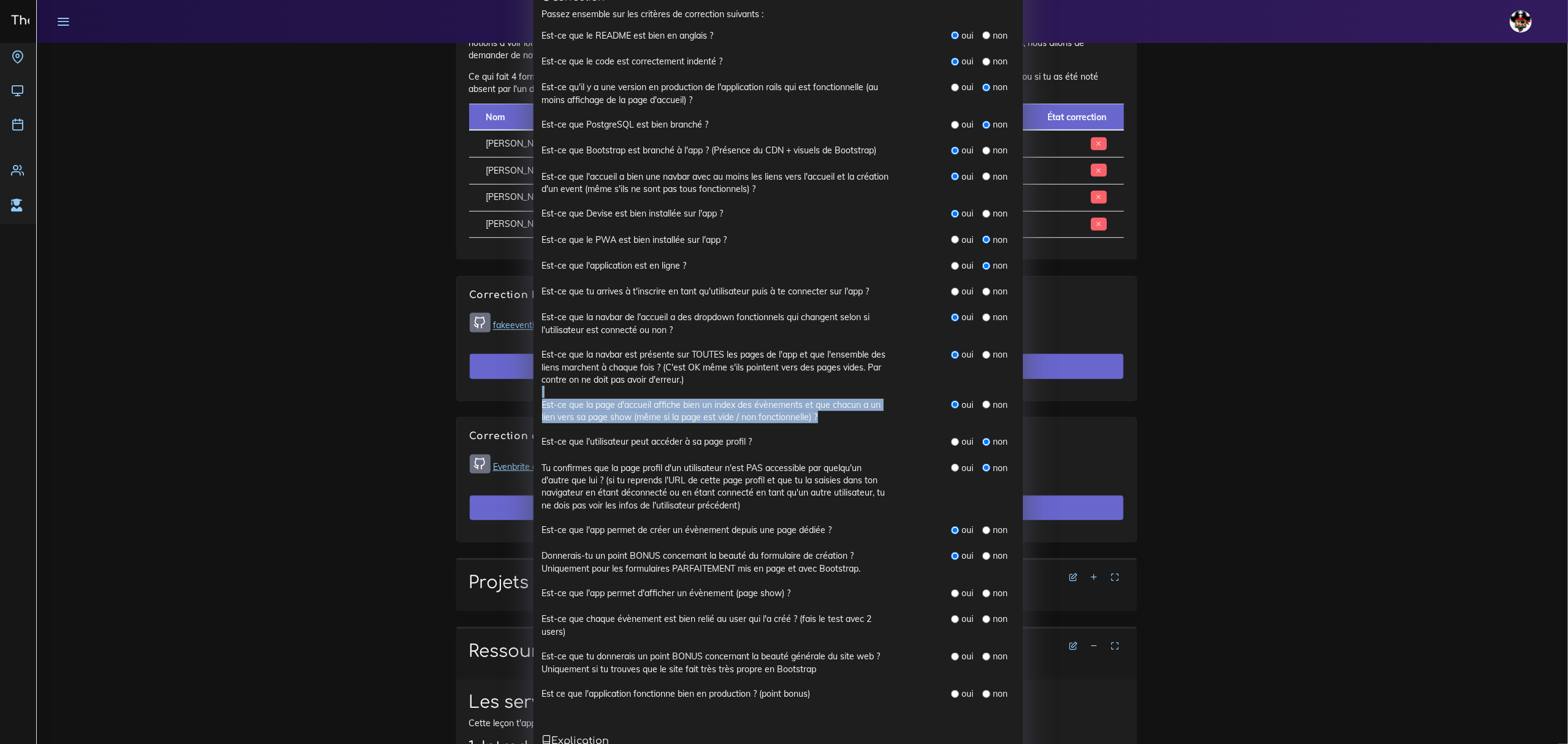
drag, startPoint x: 589, startPoint y: 399, endPoint x: 884, endPoint y: 416, distance: 295.5
click at [770, 416] on div "Est-ce que le README est bien en anglais ? oui non Est-ce que le code est corre…" at bounding box center [778, 372] width 472 height 685
click at [770, 594] on input "radio" at bounding box center [955, 593] width 8 height 8
radio input "true"
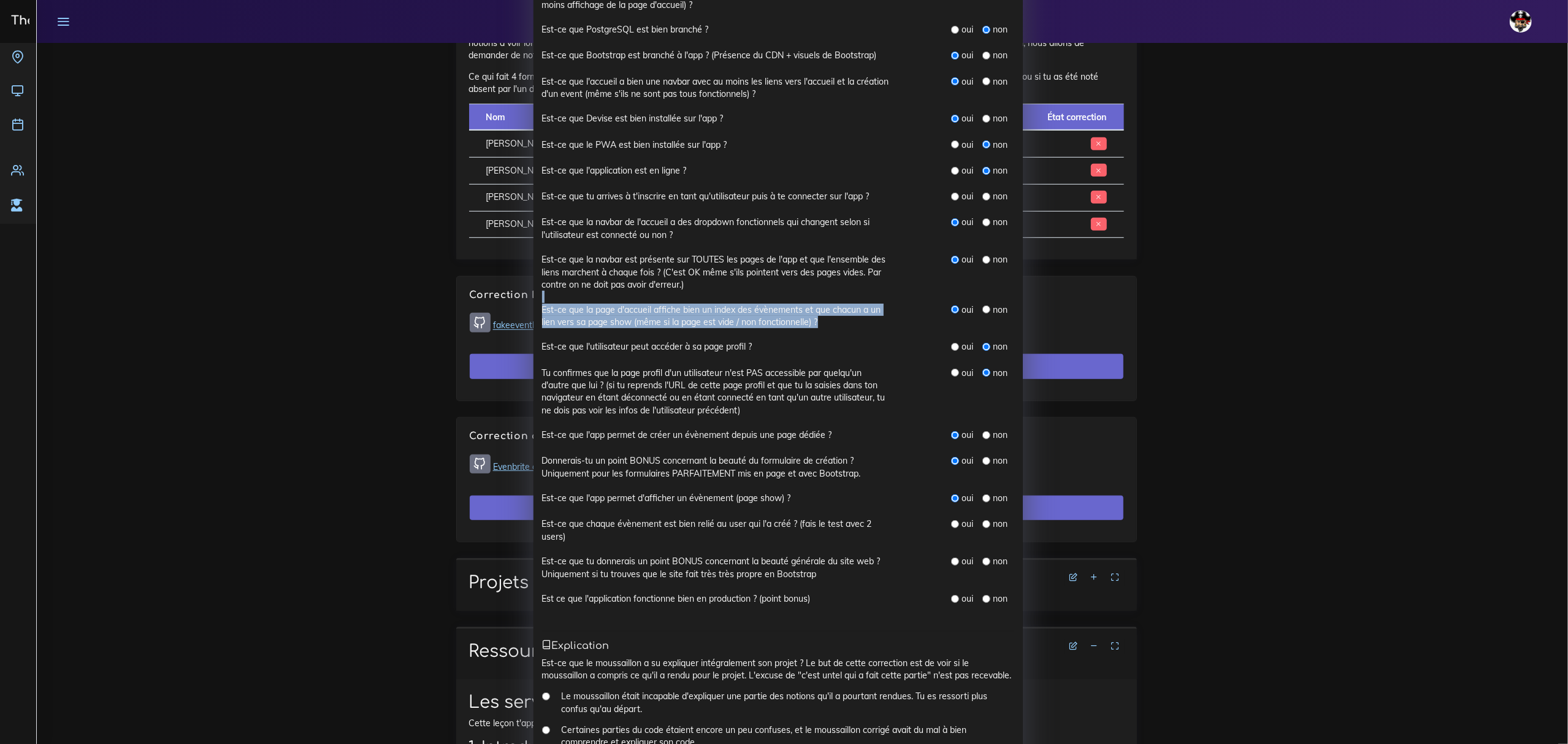
scroll to position [327, 0]
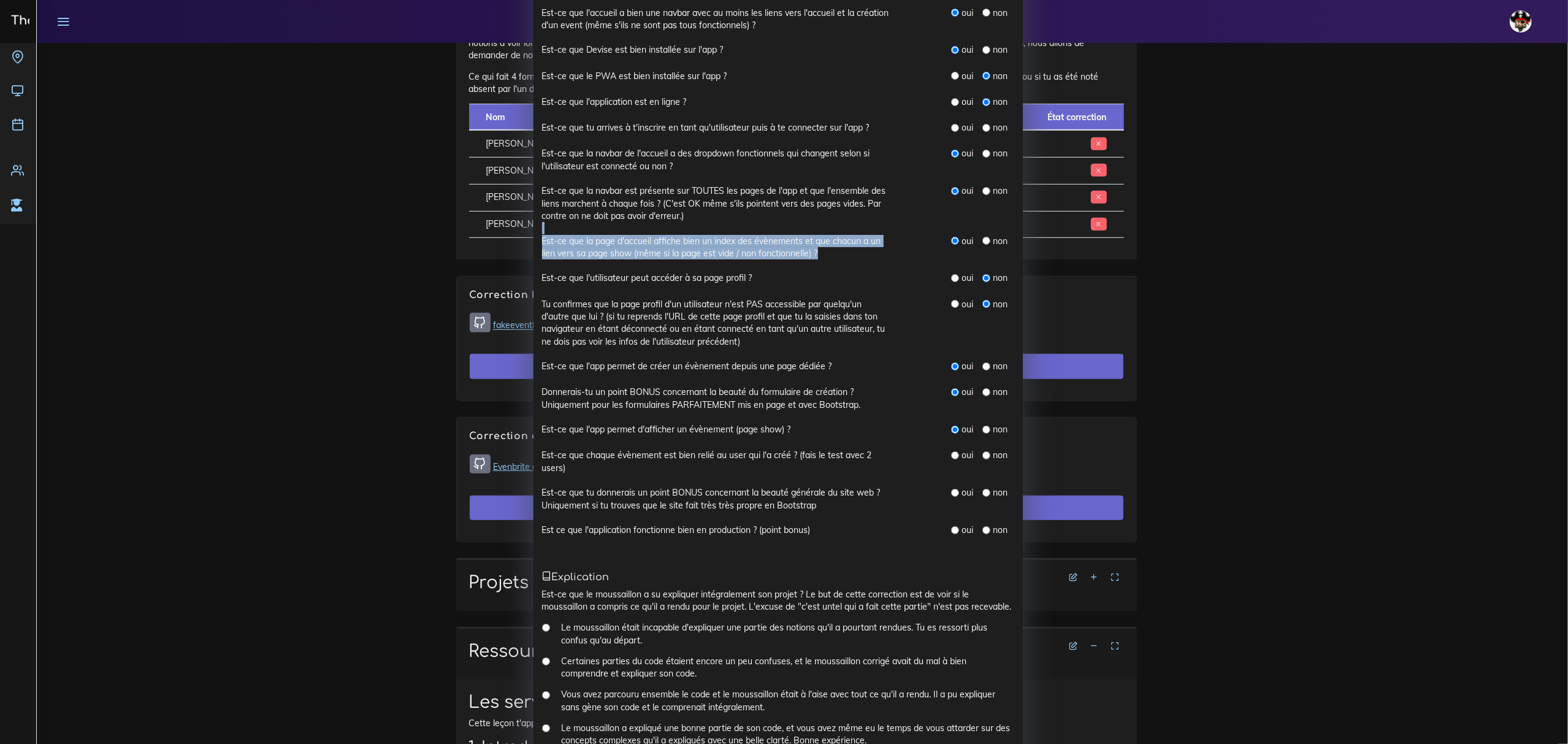
click at [770, 457] on input "radio" at bounding box center [955, 455] width 8 height 8
radio input "true"
click at [770, 491] on label "oui" at bounding box center [967, 493] width 12 height 12
click at [770, 496] on input "radio" at bounding box center [955, 493] width 8 height 8
radio input "true"
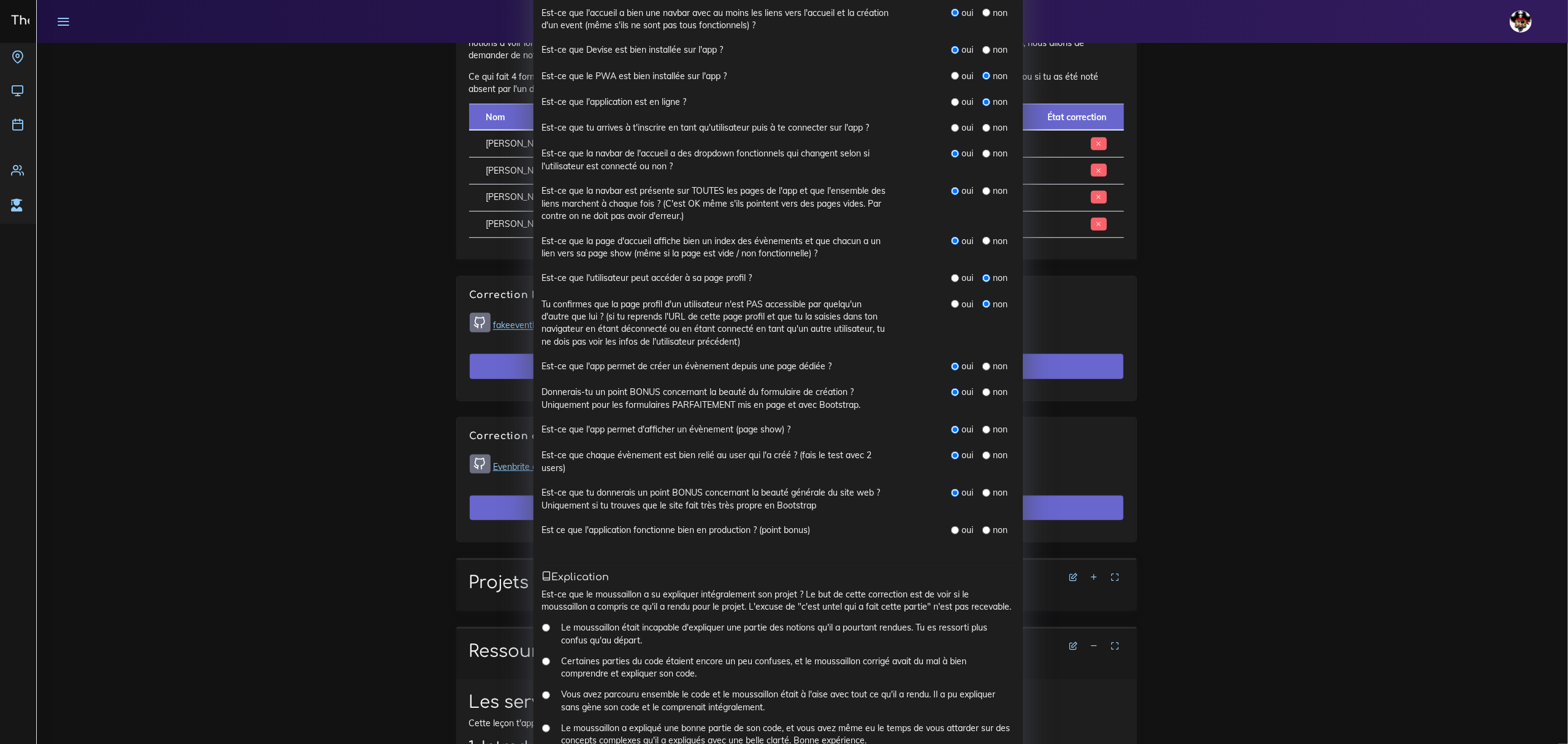
click at [770, 531] on label "non" at bounding box center [1000, 530] width 15 height 12
click at [770, 534] on input "radio" at bounding box center [986, 530] width 8 height 8
radio input "true"
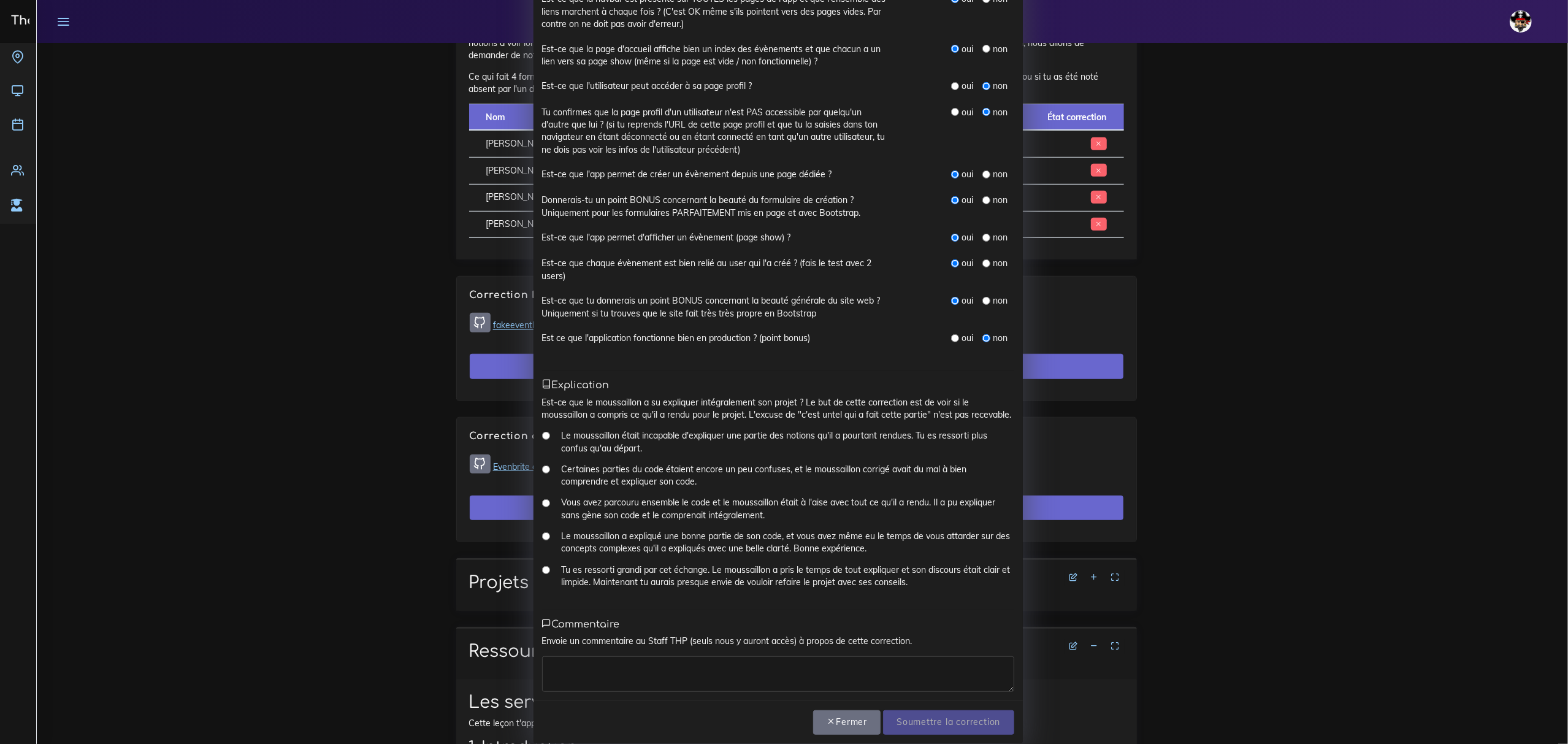
scroll to position [538, 0]
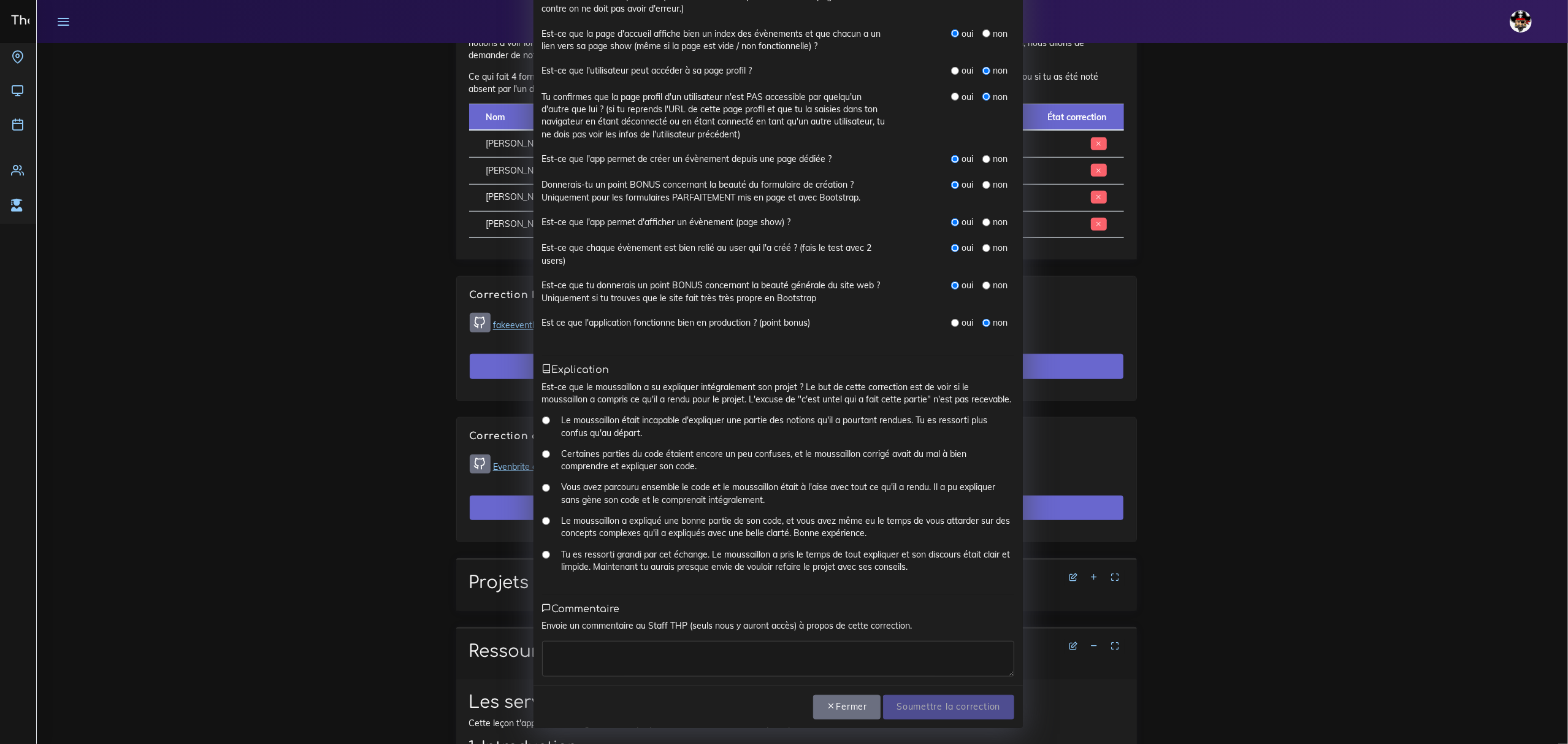
click at [618, 486] on label "Vous avez parcouru ensemble le code et le moussaillon était à l'aise avec tout …" at bounding box center [788, 493] width 454 height 25
click at [550, 486] on input "Vous avez parcouru ensemble le code et le moussaillon était à l'aise avec tout …" at bounding box center [546, 487] width 8 height 8
radio input "true"
click at [609, 648] on textarea at bounding box center [778, 659] width 472 height 36
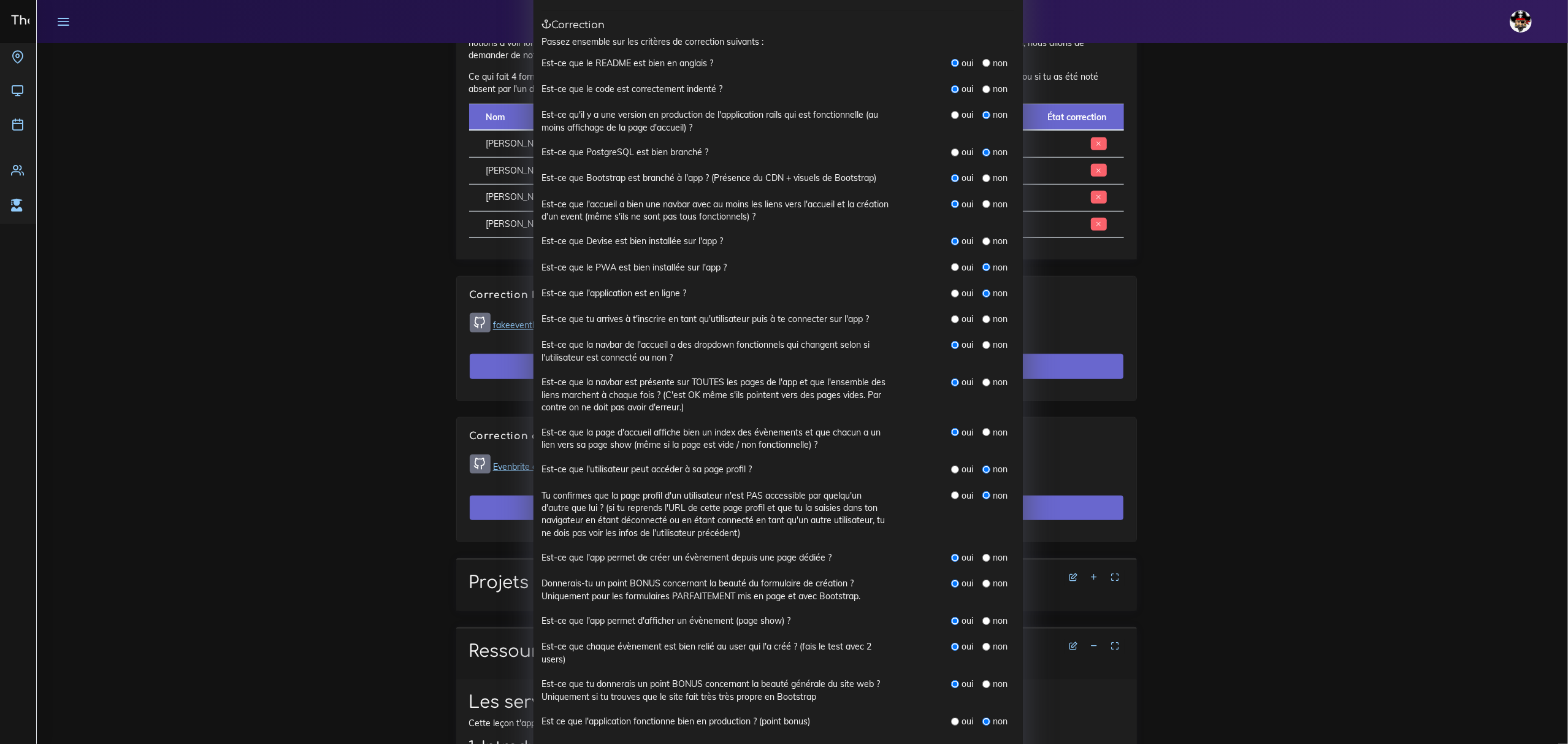
scroll to position [129, 0]
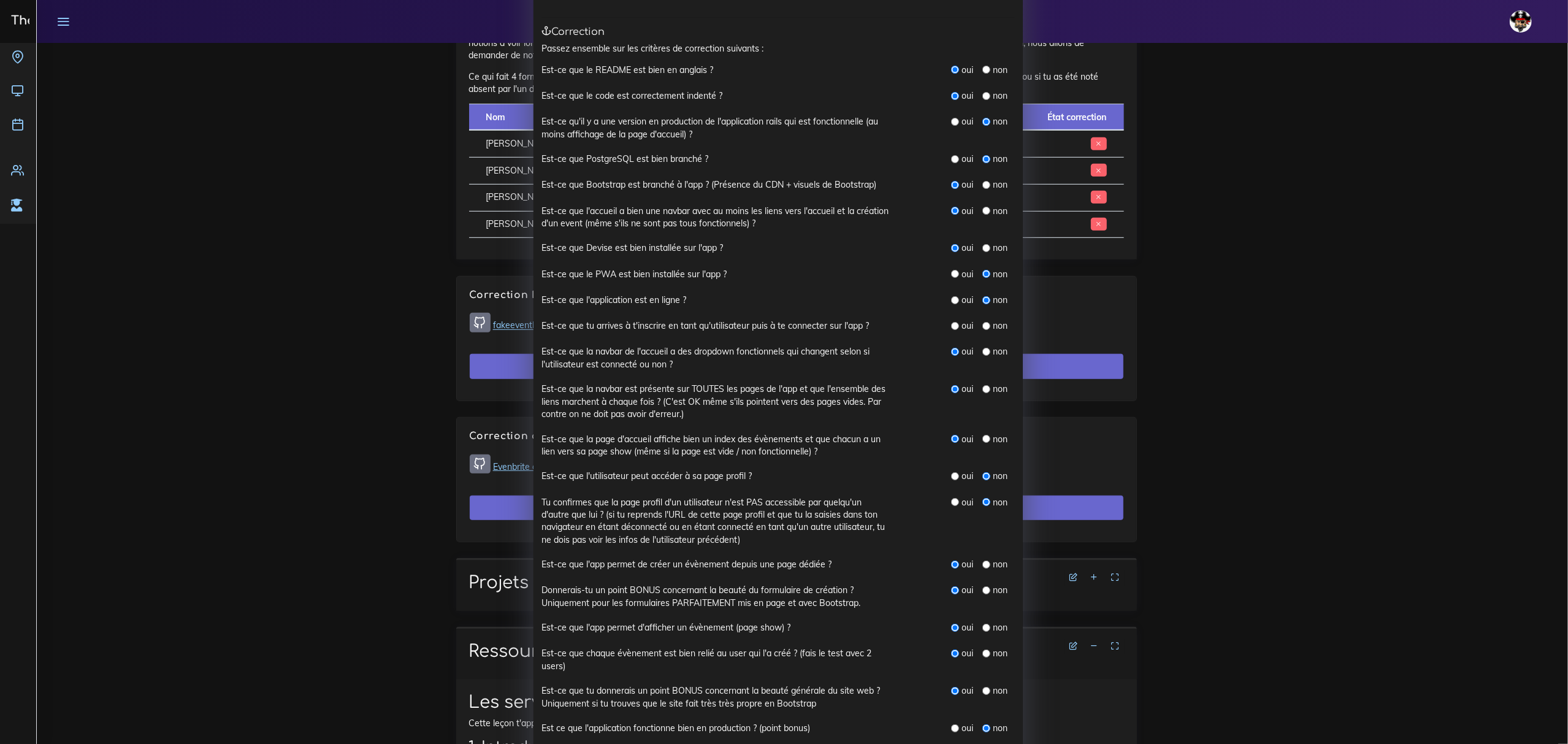
type textarea "Des petits problèmes que j'ai créé en temps que mauvais correcteur oupsi mais l…"
click at [770, 329] on input "radio" at bounding box center [986, 325] width 8 height 8
radio input "true"
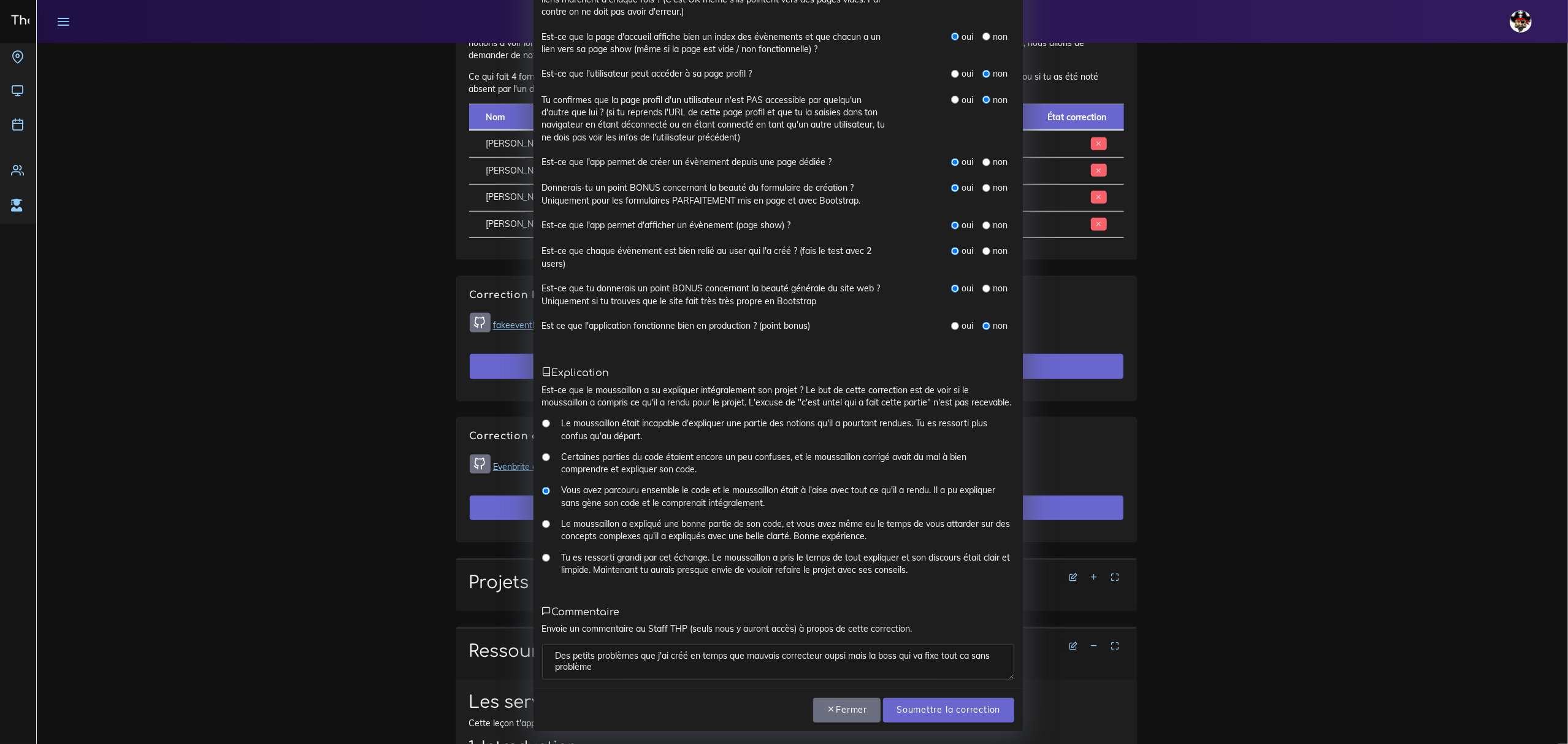
scroll to position [538, 0]
click at [0, 0] on lt-div at bounding box center [0, 0] width 0 height 0
click at [0, 0] on lt-div "créé s" at bounding box center [0, 0] width 0 height 0
click at [0, 0] on lt-strong "tant" at bounding box center [0, 0] width 0 height 0
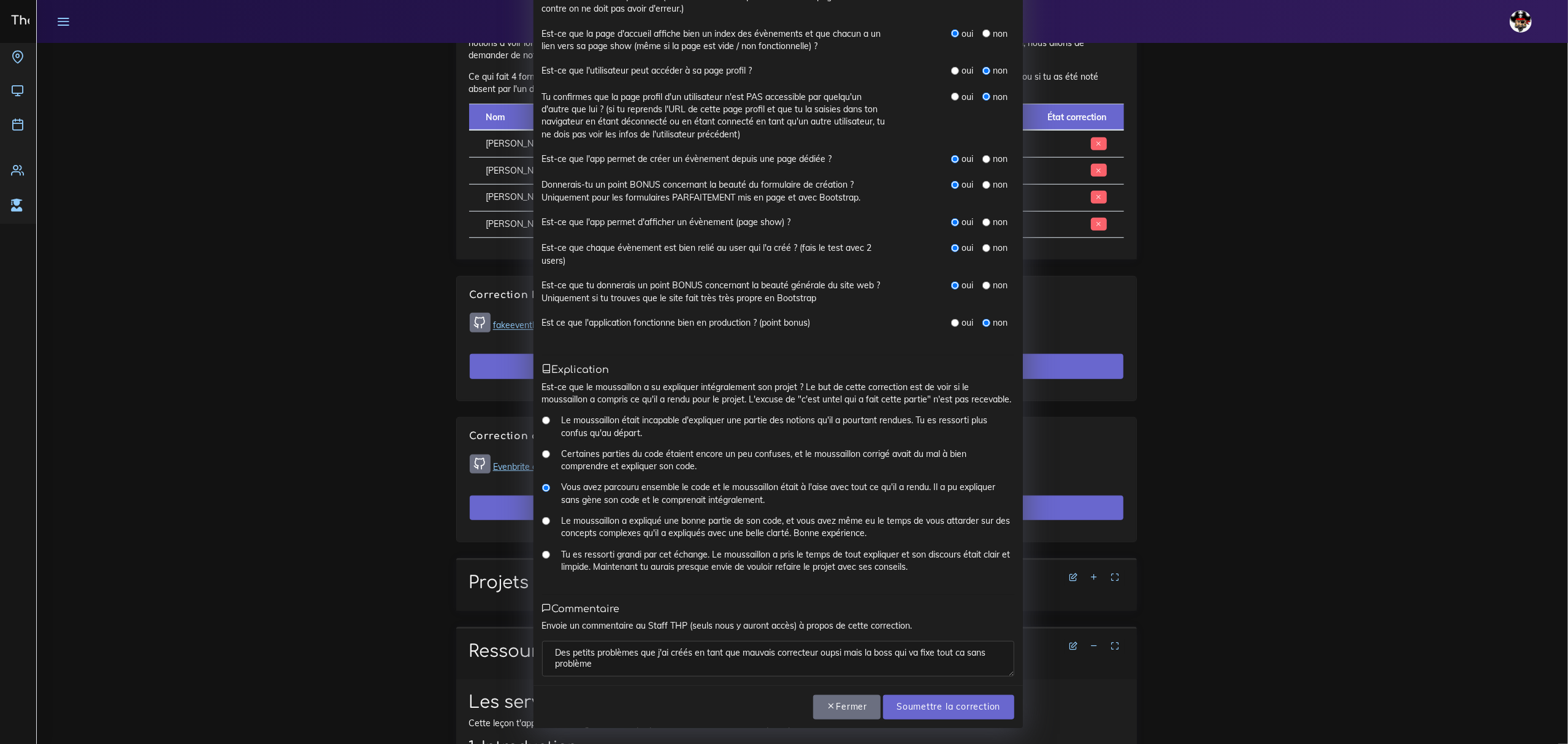
click at [0, 0] on lt-em "oups" at bounding box center [0, 0] width 0 height 0
click at [0, 0] on lt-div ", mais" at bounding box center [0, 0] width 0 height 0
click at [0, 0] on lt-div "correcteur ," at bounding box center [0, 0] width 0 height 0
click at [0, 0] on lt-em "ça" at bounding box center [0, 0] width 0 height 0
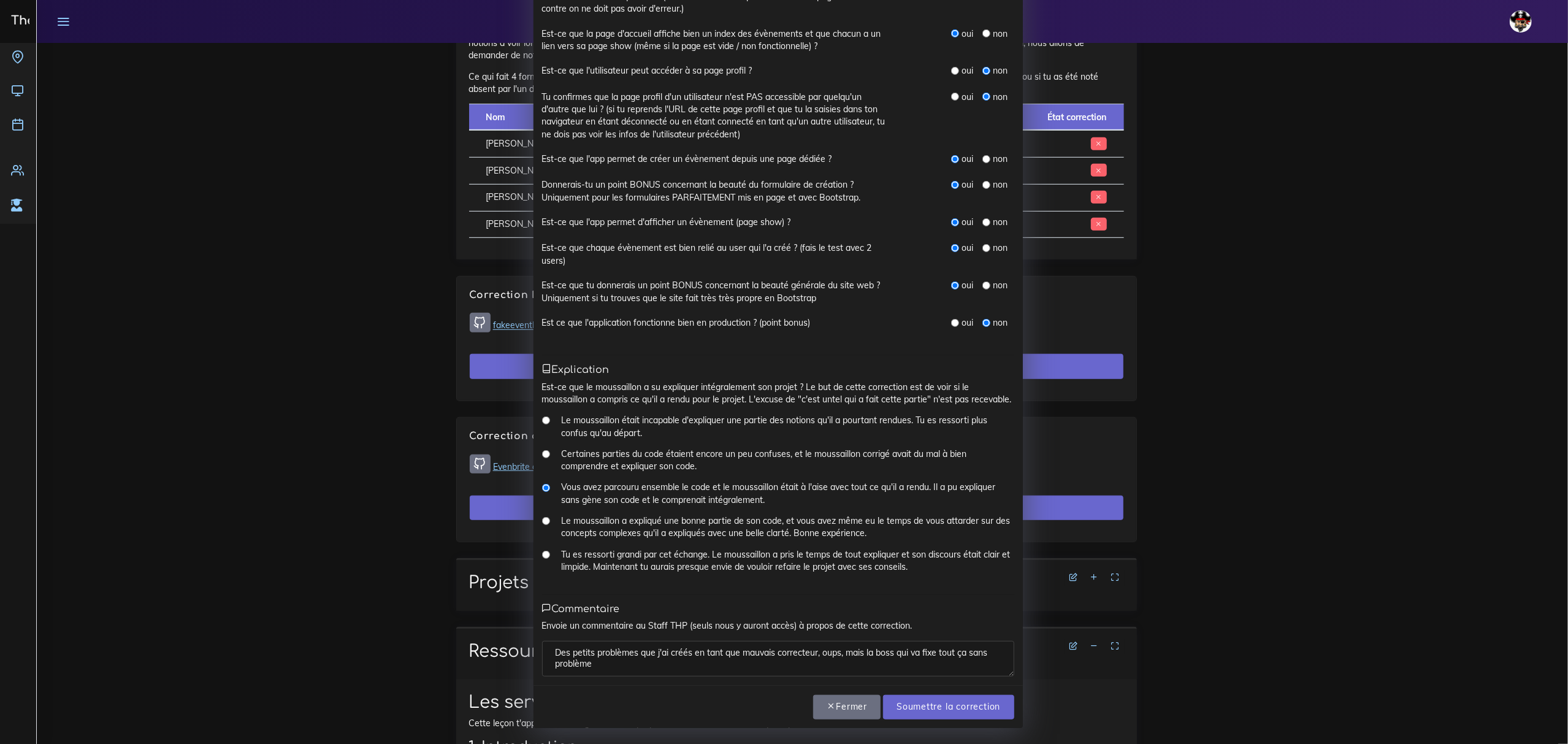
click at [0, 0] on lt-div "problème ." at bounding box center [0, 0] width 0 height 0
click at [0, 0] on lt-span at bounding box center [0, 0] width 0 height 0
click at [770, 712] on input "Soumettre la correction" at bounding box center [948, 707] width 130 height 25
click at [770, 705] on input "Soumettre la correction" at bounding box center [948, 707] width 130 height 25
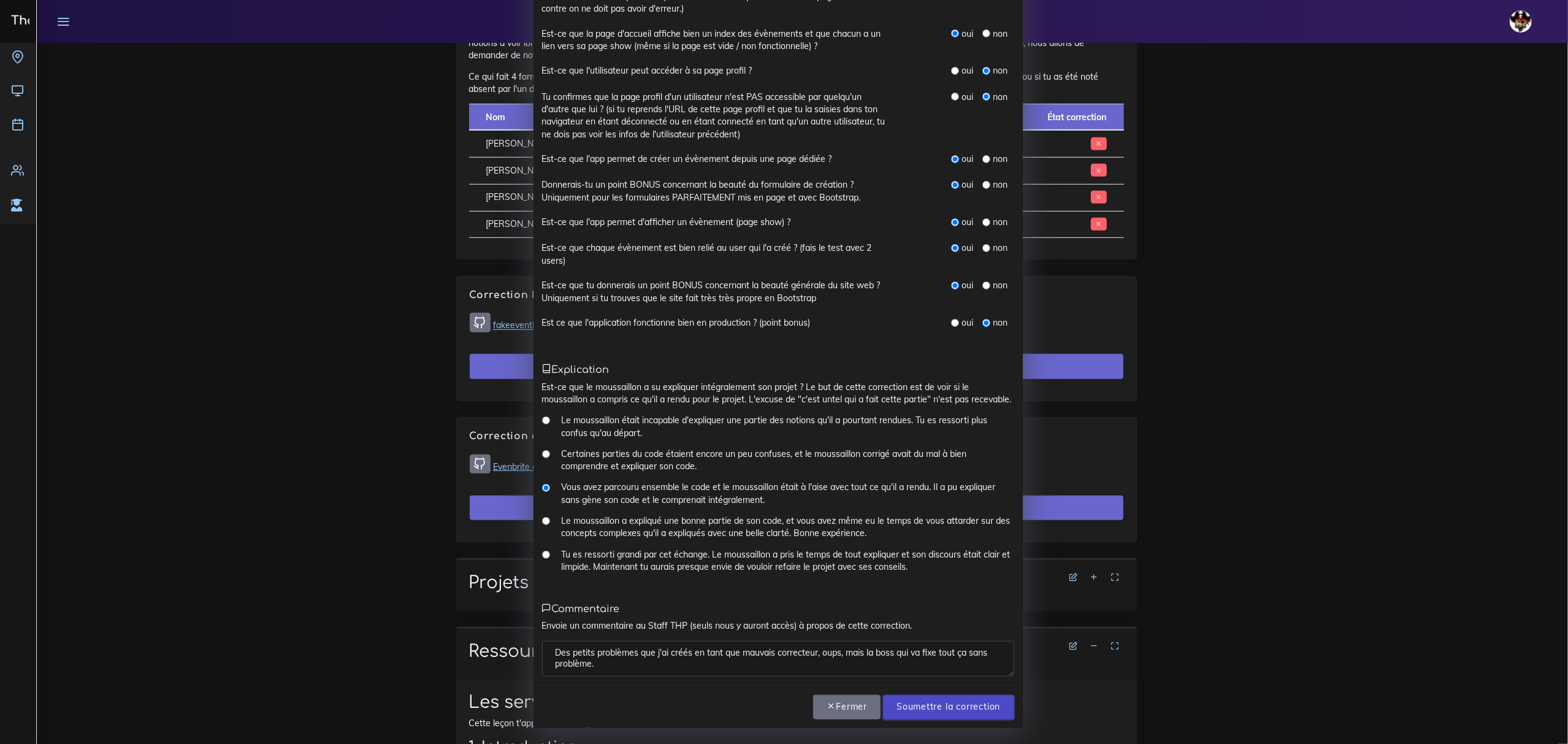
click at [770, 706] on input "Soumettre la correction" at bounding box center [948, 707] width 130 height 25
click at [770, 705] on input "Soumettre la correction" at bounding box center [948, 707] width 130 height 25
click at [770, 704] on input "Soumettre la correction" at bounding box center [948, 707] width 130 height 25
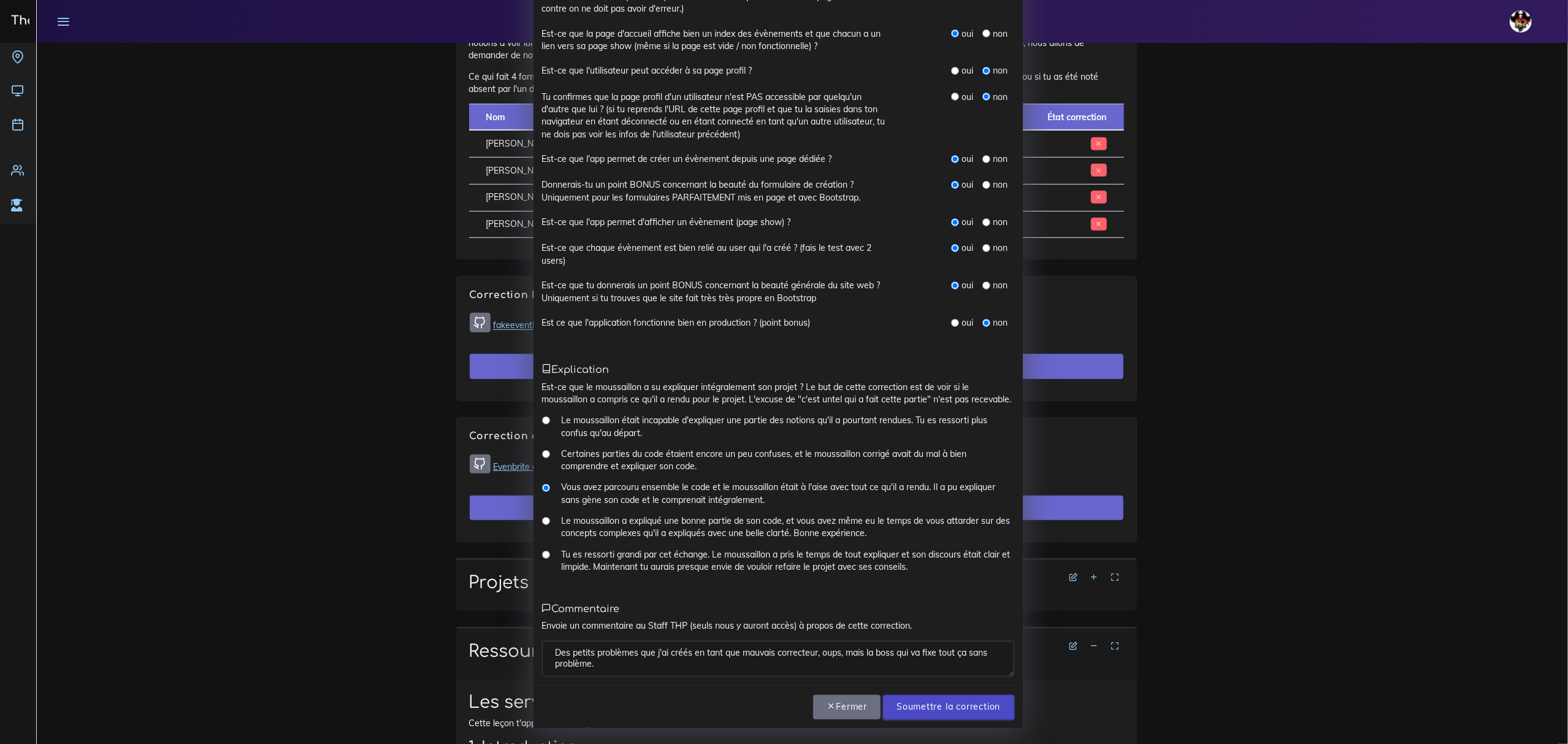
click at [770, 701] on input "Soumettre la correction" at bounding box center [948, 707] width 130 height 25
click at [770, 707] on input "Soumettre la correction" at bounding box center [948, 707] width 130 height 25
click at [770, 707] on input "Soumettre la correction" at bounding box center [948, 707] width 130 height 25
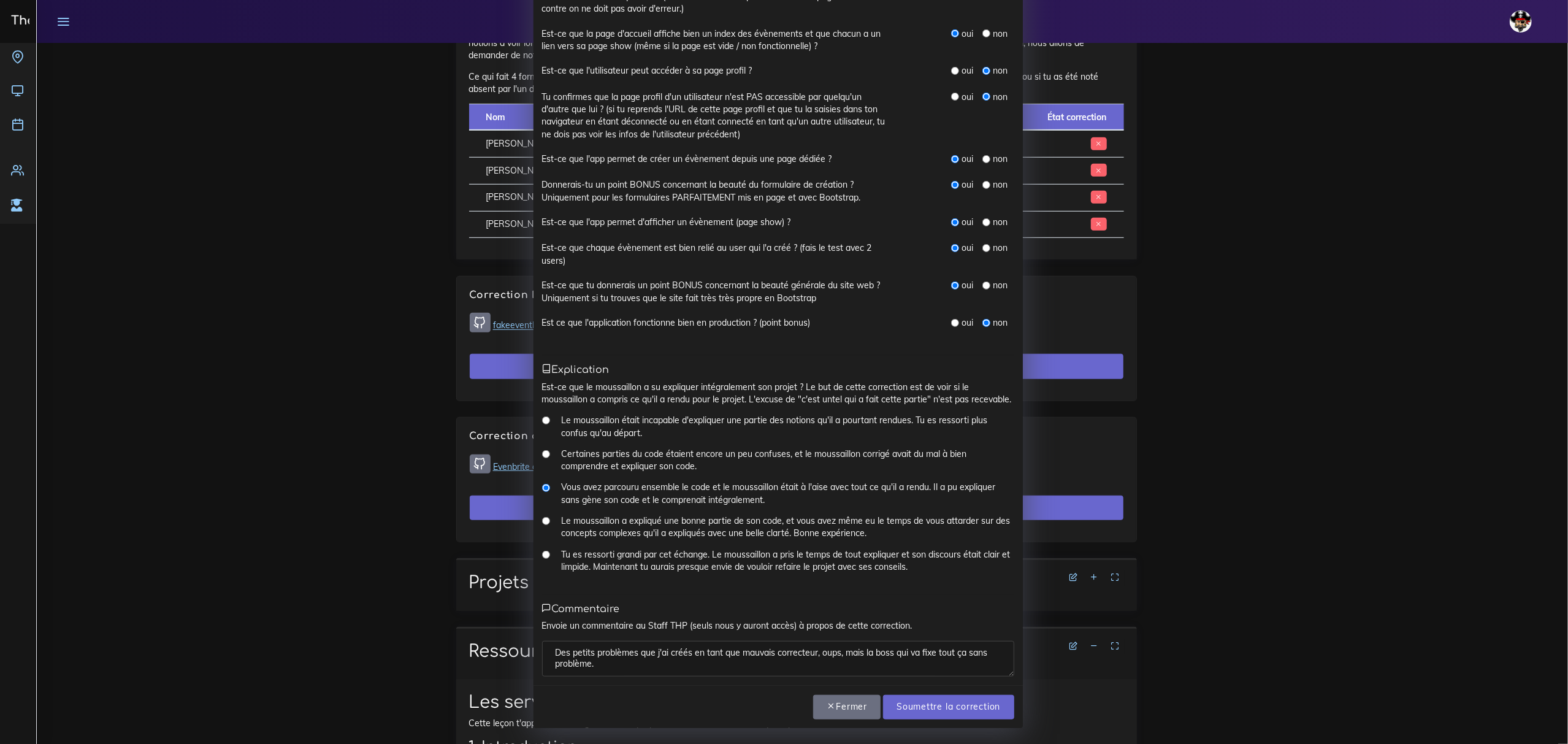
drag, startPoint x: 604, startPoint y: 666, endPoint x: 509, endPoint y: 609, distance: 110.8
click at [509, 610] on div "Correction N° 1 : Johanna DELFIEUX × Présence As-tu réussi à avoir Johanna au t…" at bounding box center [784, 372] width 1568 height 744
type textarea "la boss"
click at [770, 707] on input "Soumettre la correction" at bounding box center [948, 707] width 130 height 25
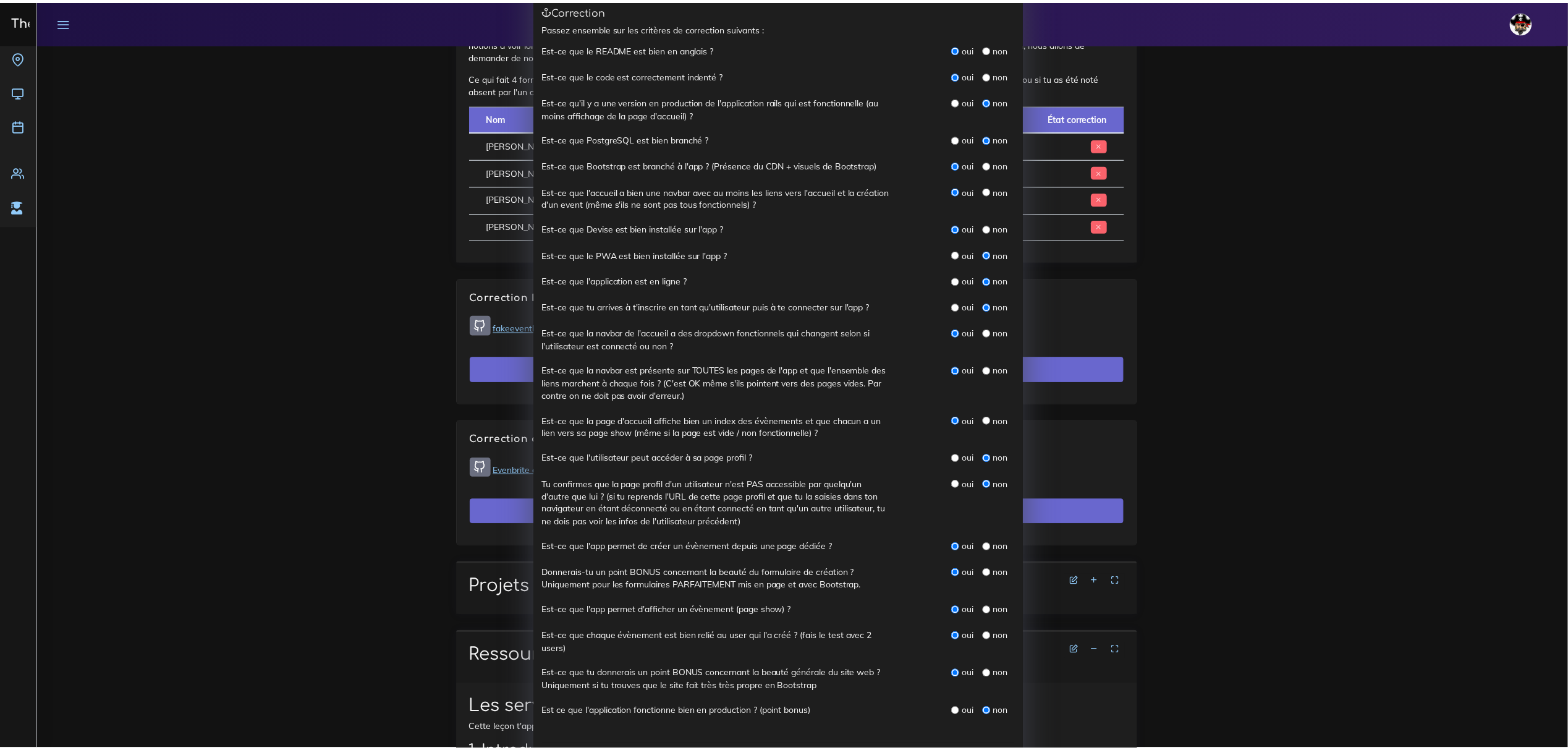
scroll to position [151, 0]
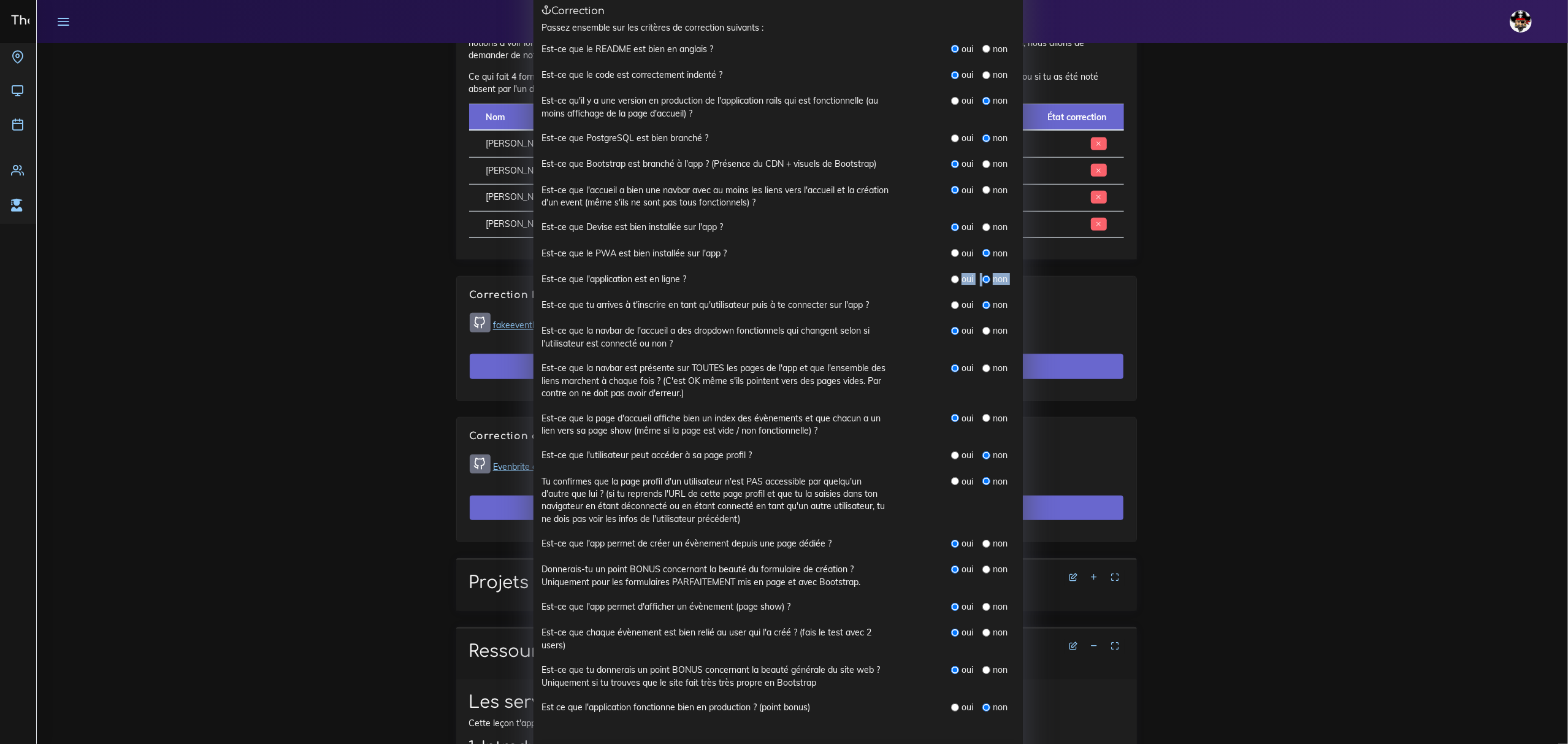
click at [770, 288] on div "Correction N° 1 : Johanna DELFIEUX × Présence As-tu réussi à avoir Johanna au t…" at bounding box center [784, 372] width 1568 height 744
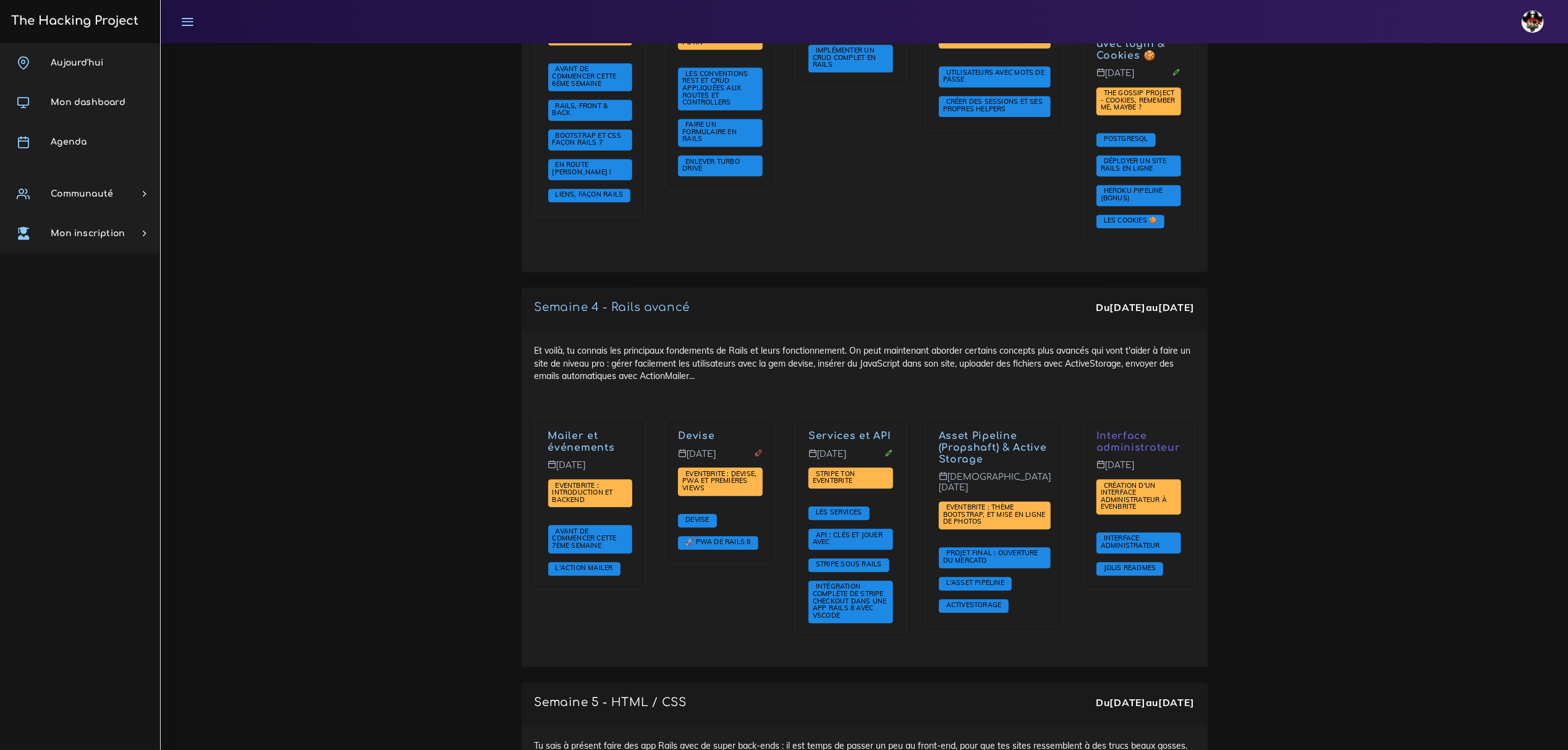
scroll to position [2803, 0]
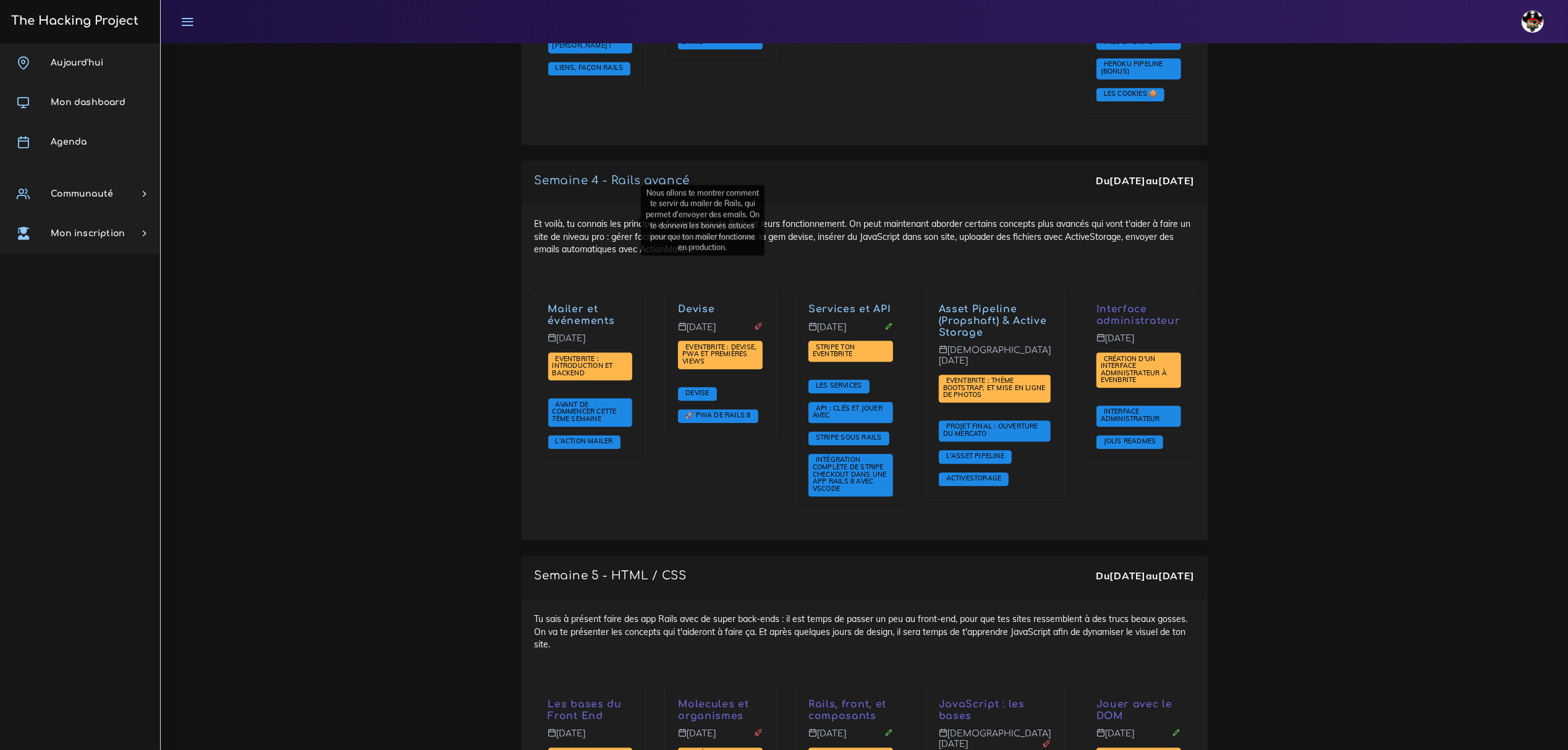
click at [577, 304] on link "Mailer et événements" at bounding box center [581, 315] width 66 height 23
click at [696, 304] on link "Devise" at bounding box center [696, 309] width 36 height 11
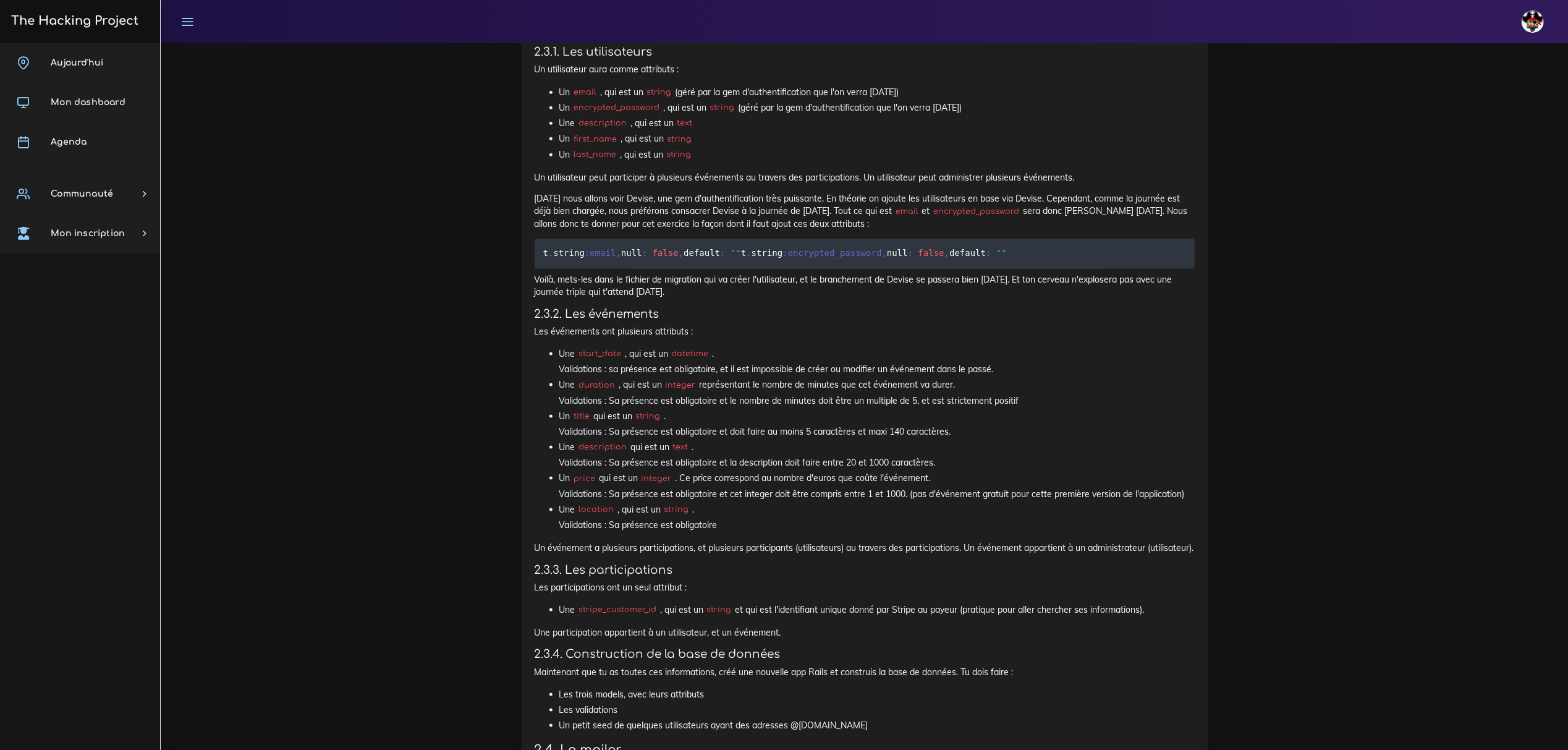
scroll to position [1484, 0]
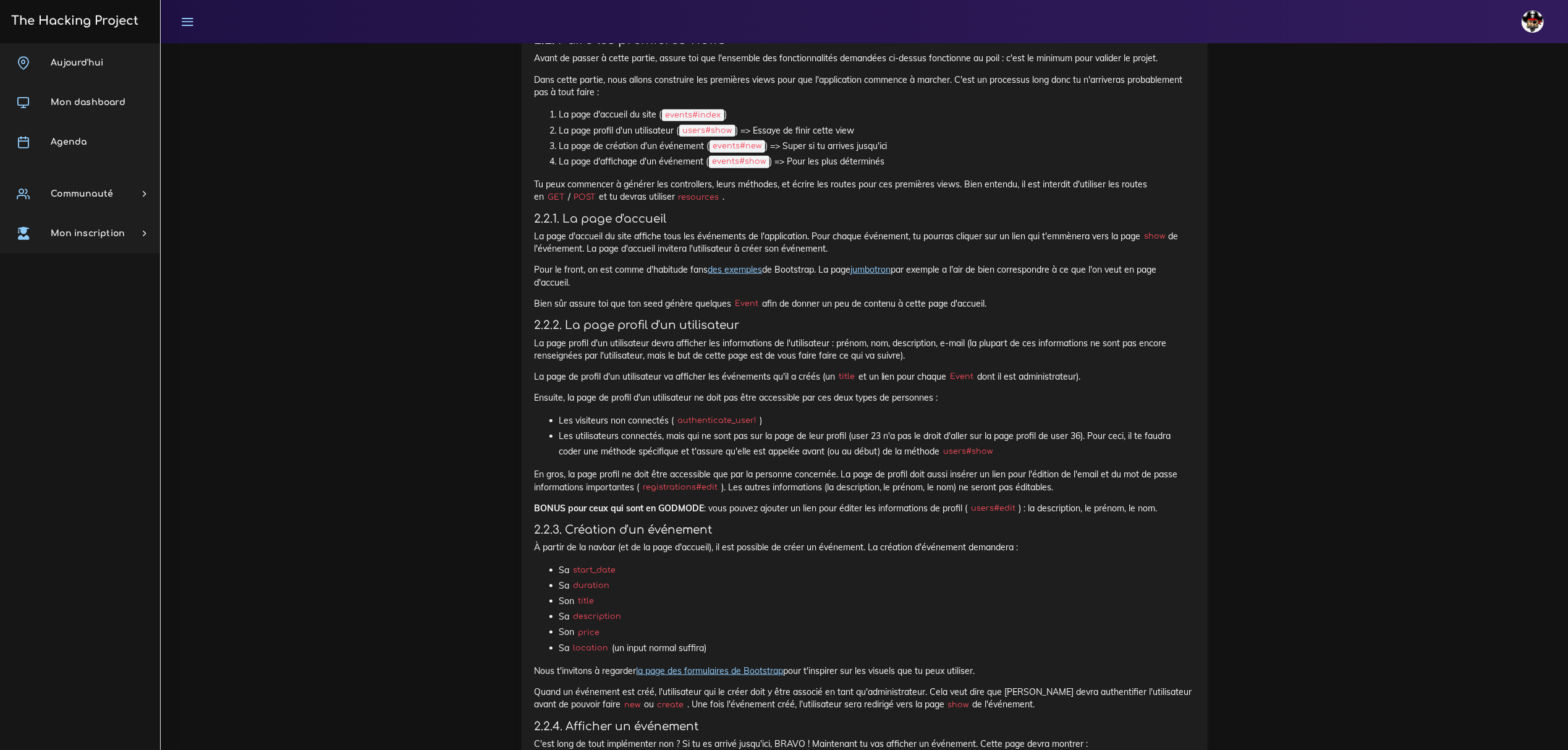
scroll to position [1319, 0]
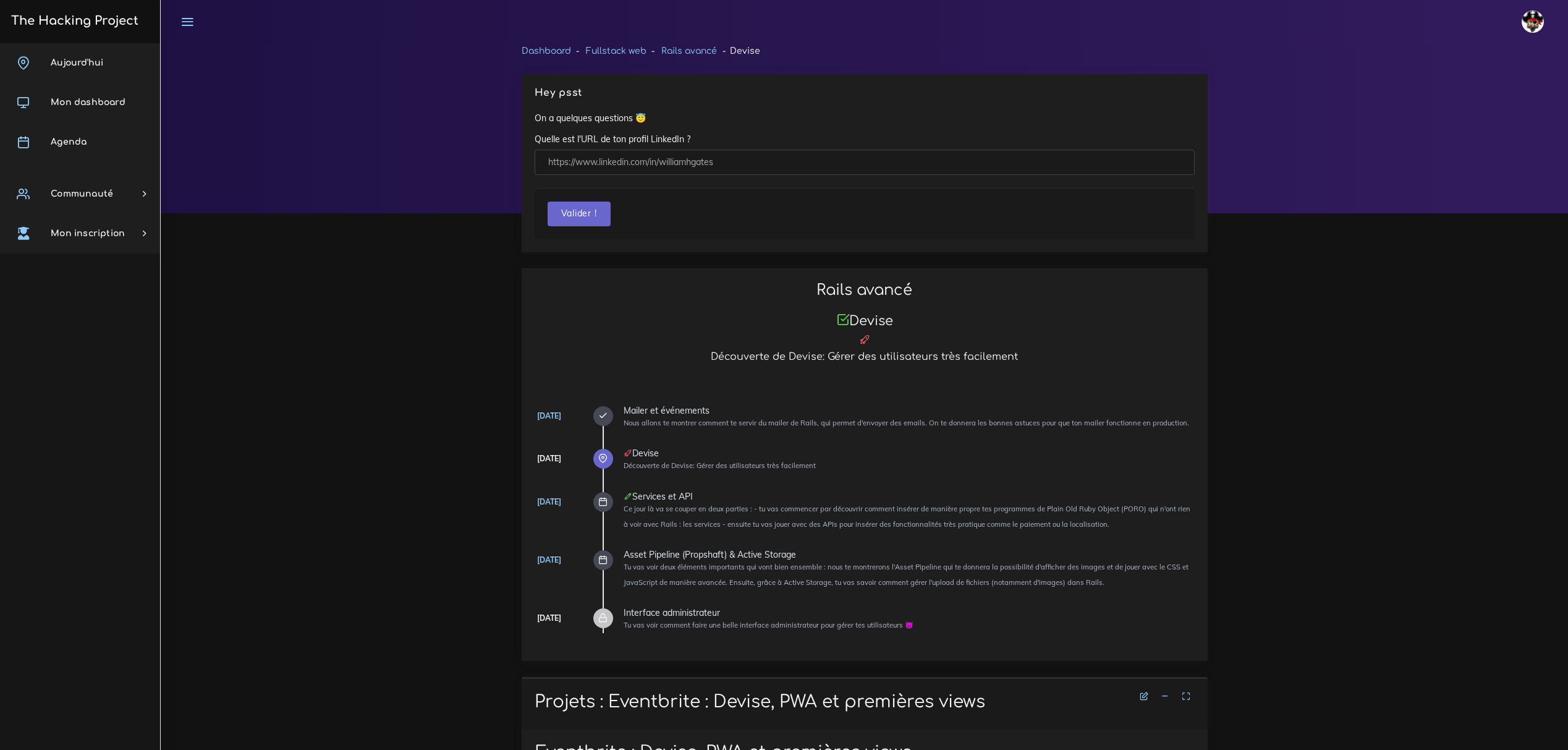
scroll to position [1319, 0]
